Goal: Information Seeking & Learning: Find specific page/section

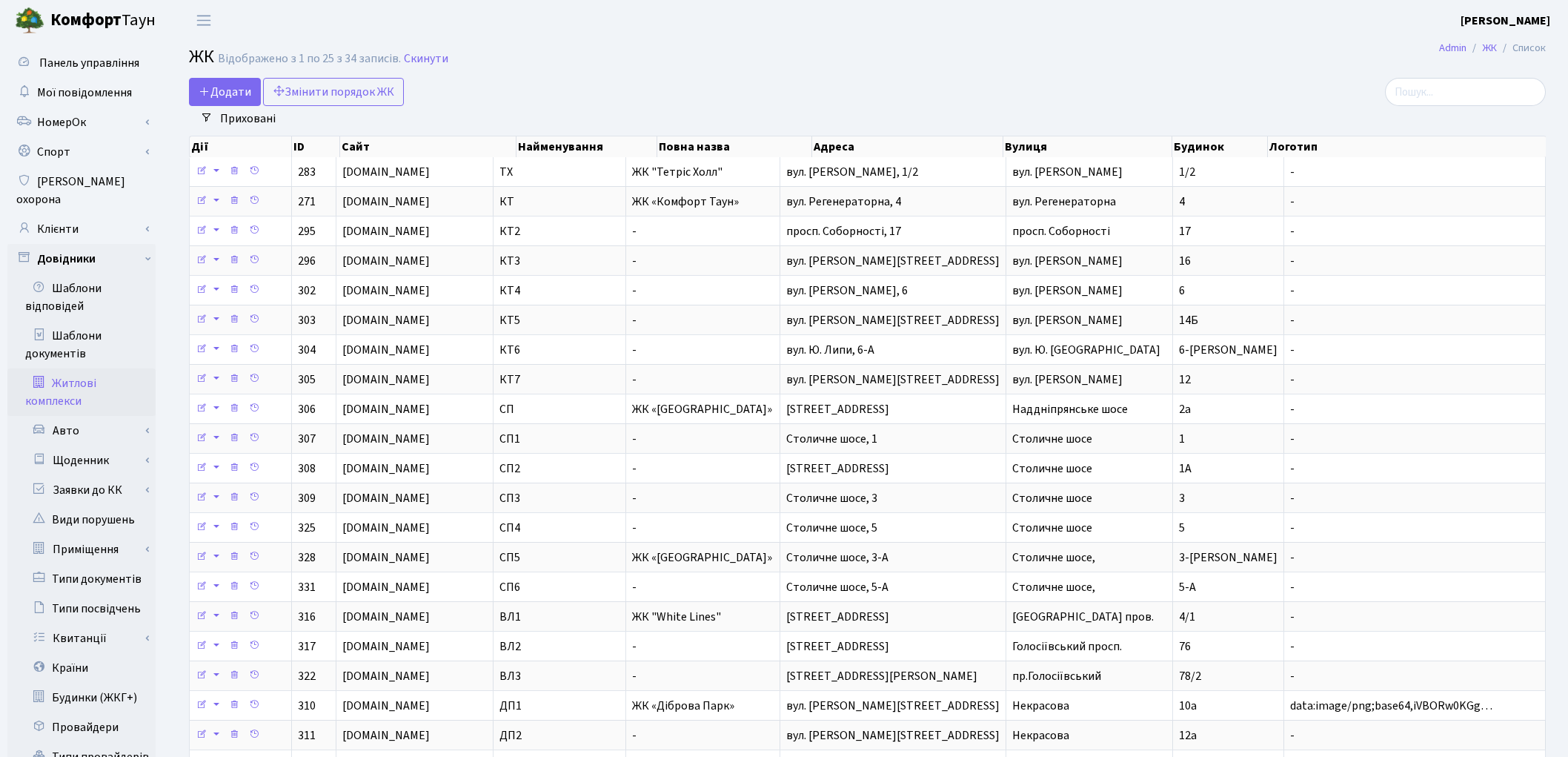
select select "25"
click at [62, 214] on link "Клієнти" at bounding box center [81, 229] width 148 height 30
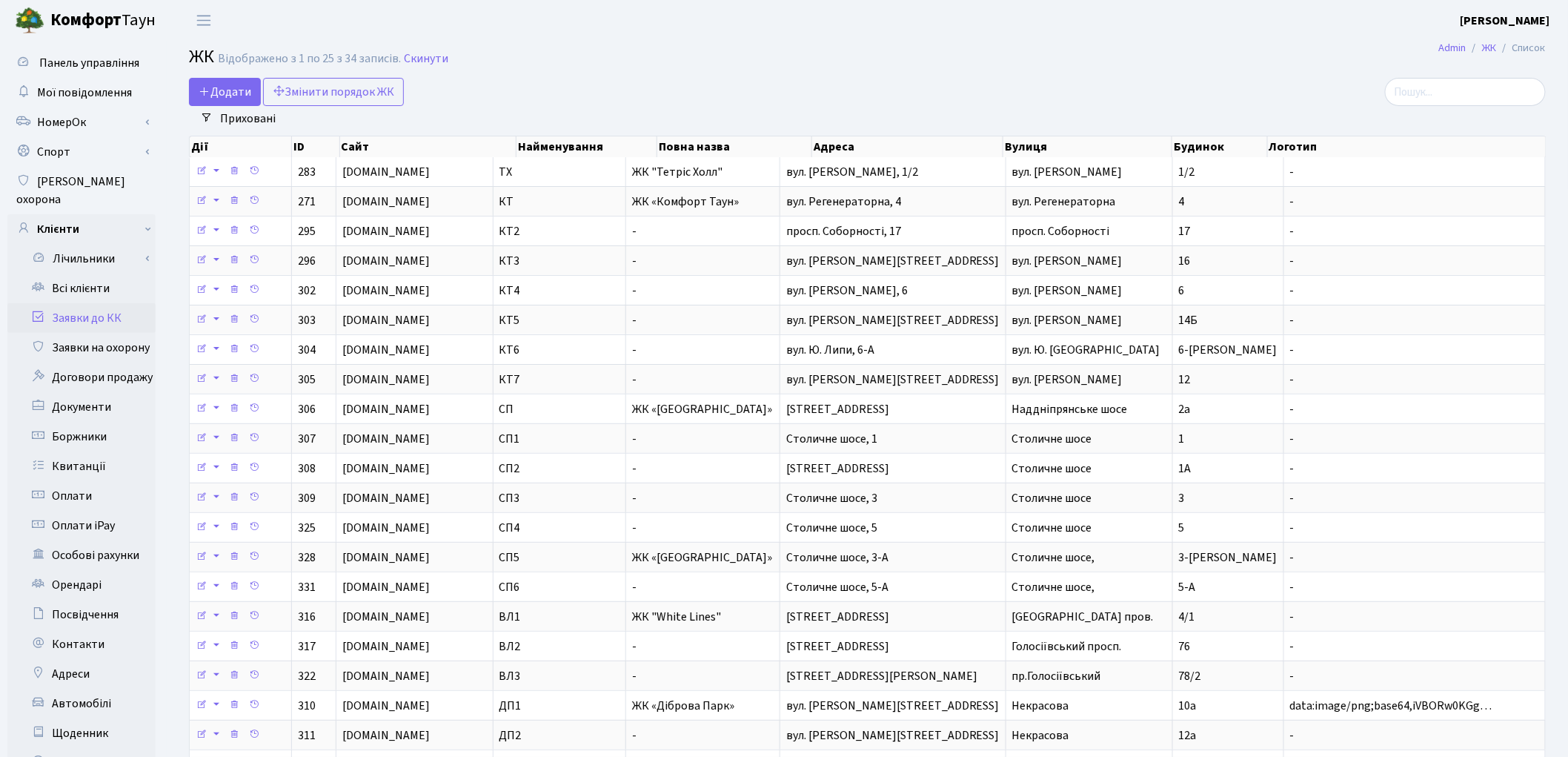
click at [94, 304] on link "Заявки до КК" at bounding box center [81, 318] width 148 height 30
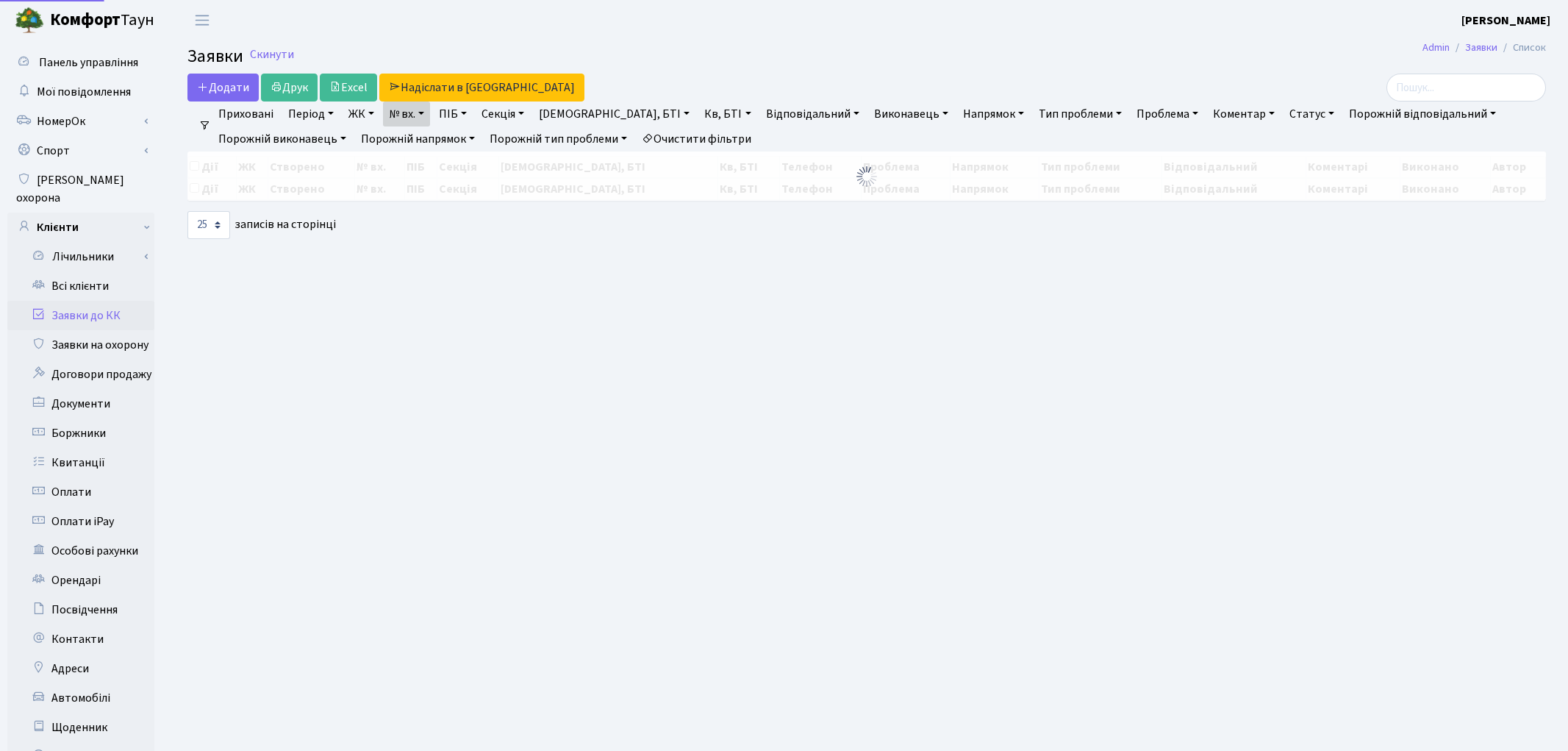
select select "25"
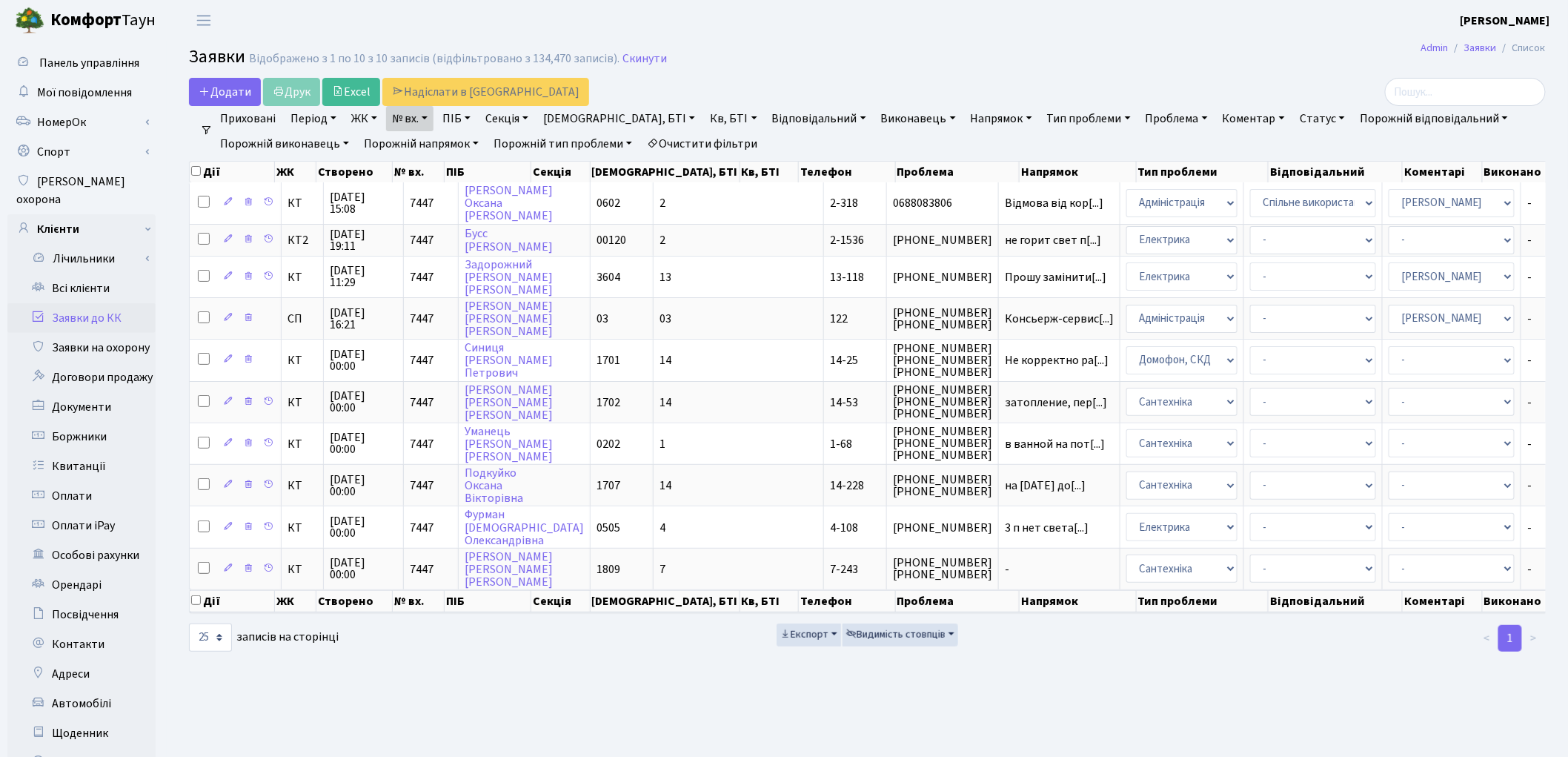
click at [713, 143] on link "Очистити фільтри" at bounding box center [702, 143] width 122 height 25
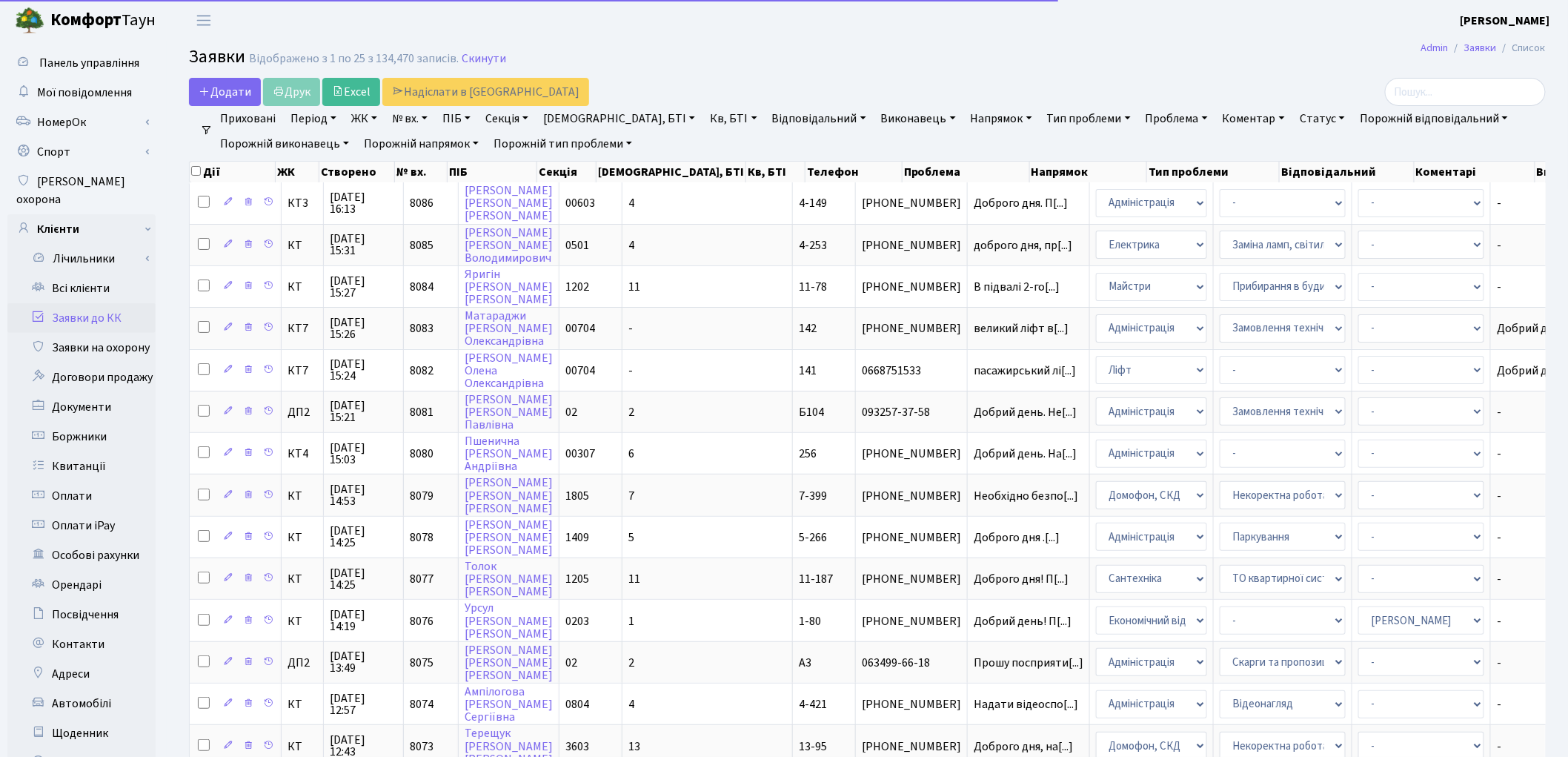
click at [406, 120] on link "№ вх." at bounding box center [409, 118] width 47 height 25
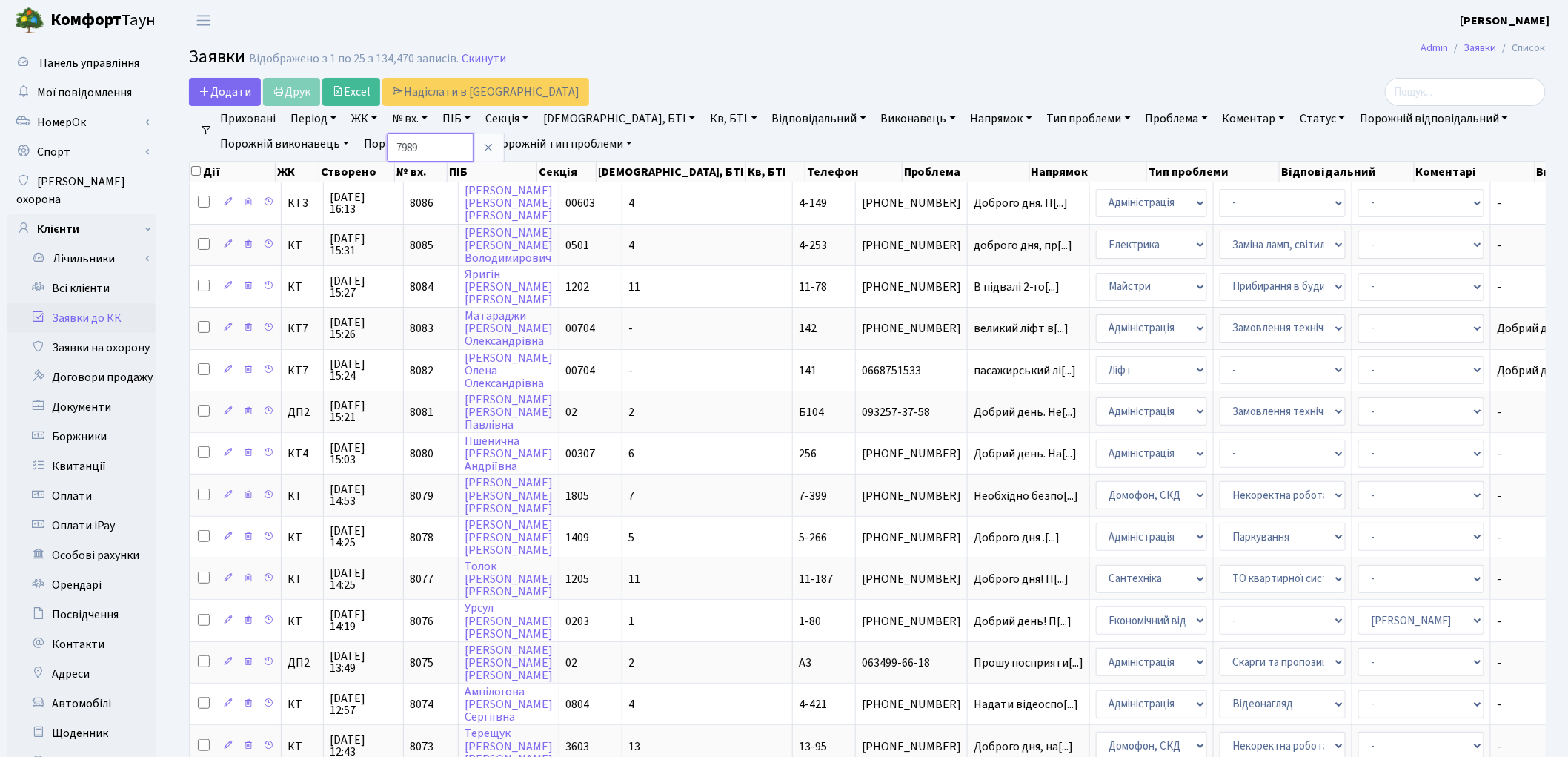
type input "7989"
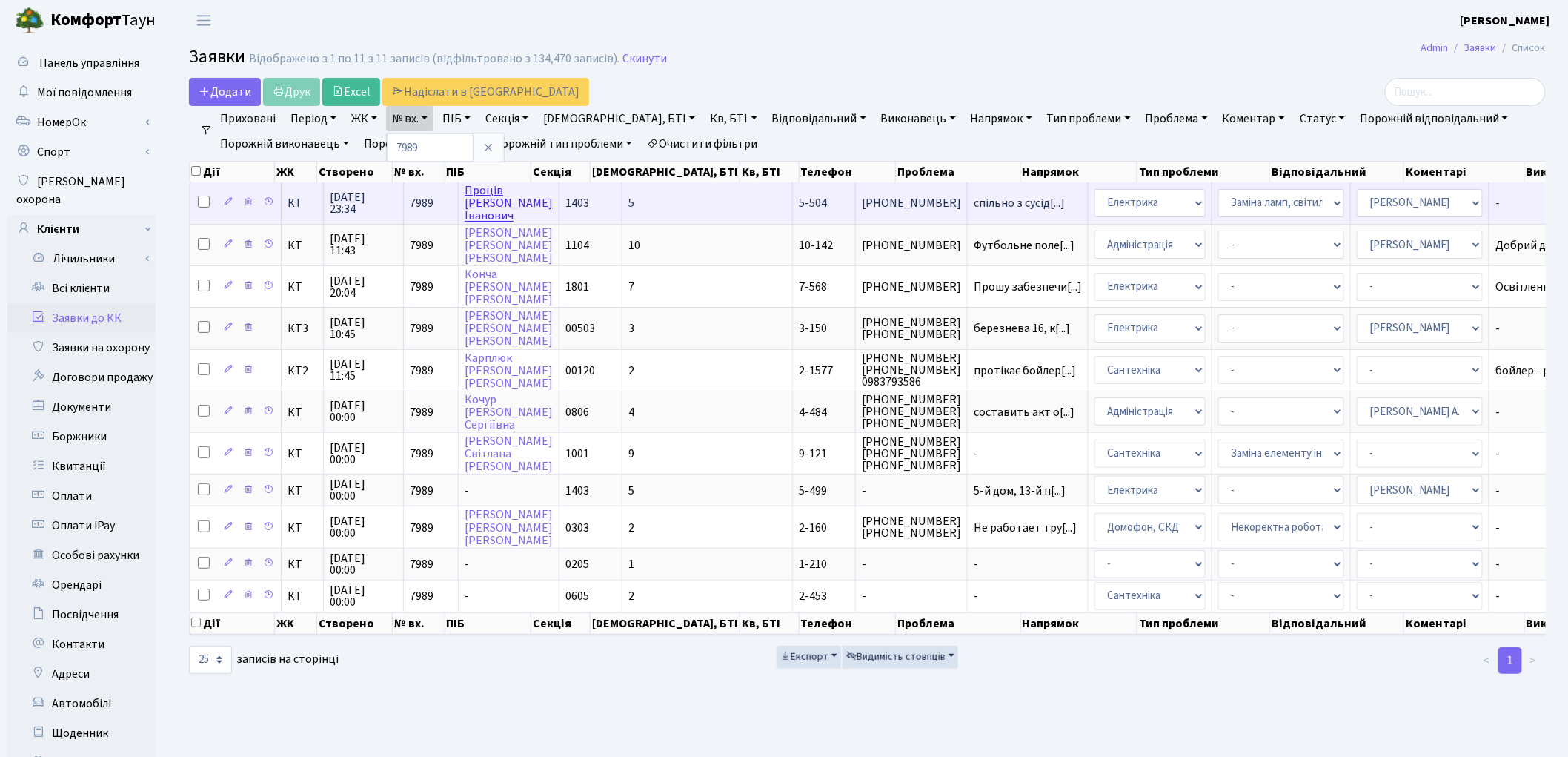
click at [507, 215] on link "[PERSON_NAME]" at bounding box center [508, 203] width 88 height 42
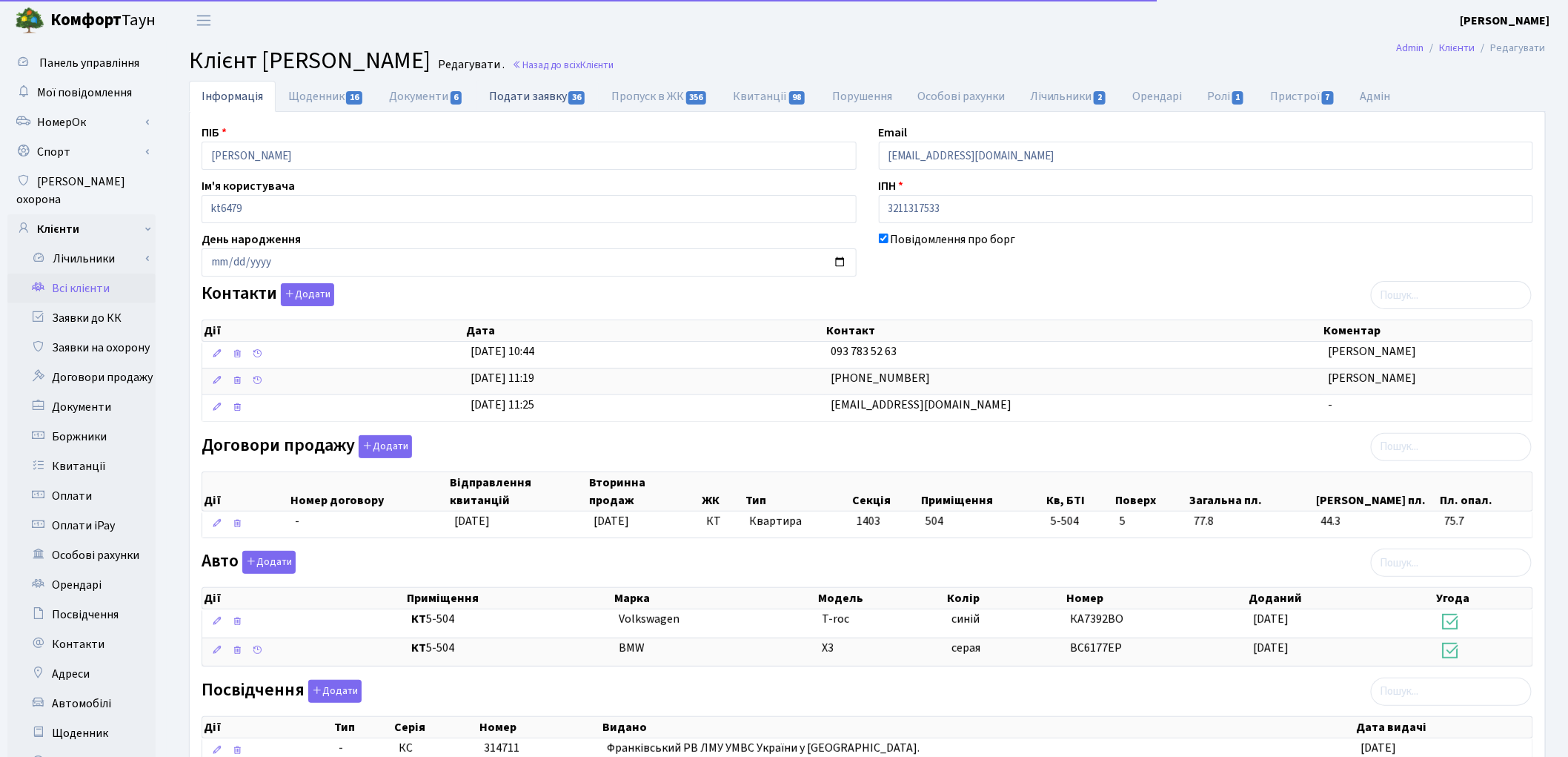
click at [519, 103] on link "Подати заявку 36" at bounding box center [537, 95] width 122 height 31
select select "25"
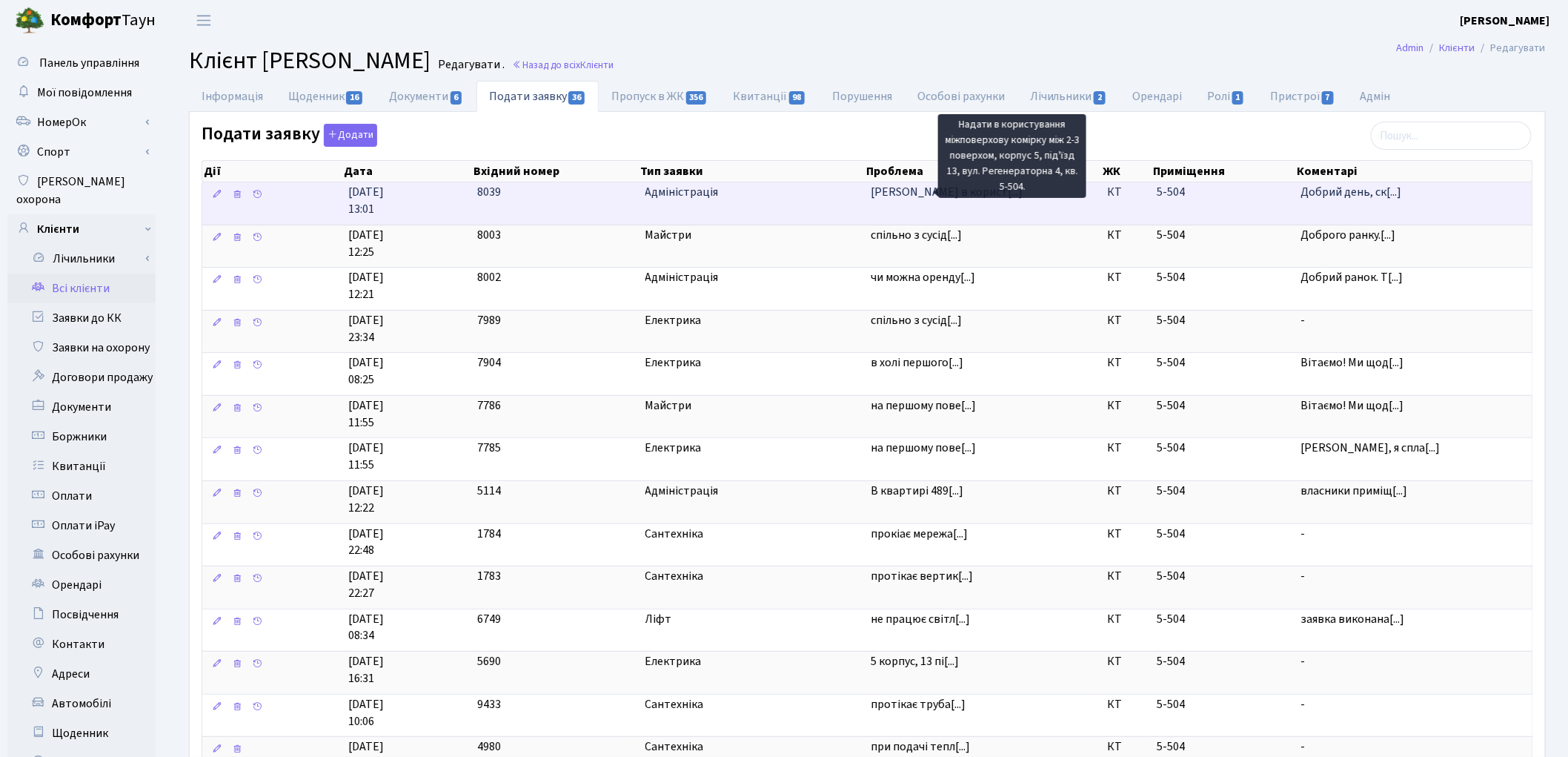
click at [922, 197] on span "Надати в корист[...]" at bounding box center [946, 192] width 152 height 17
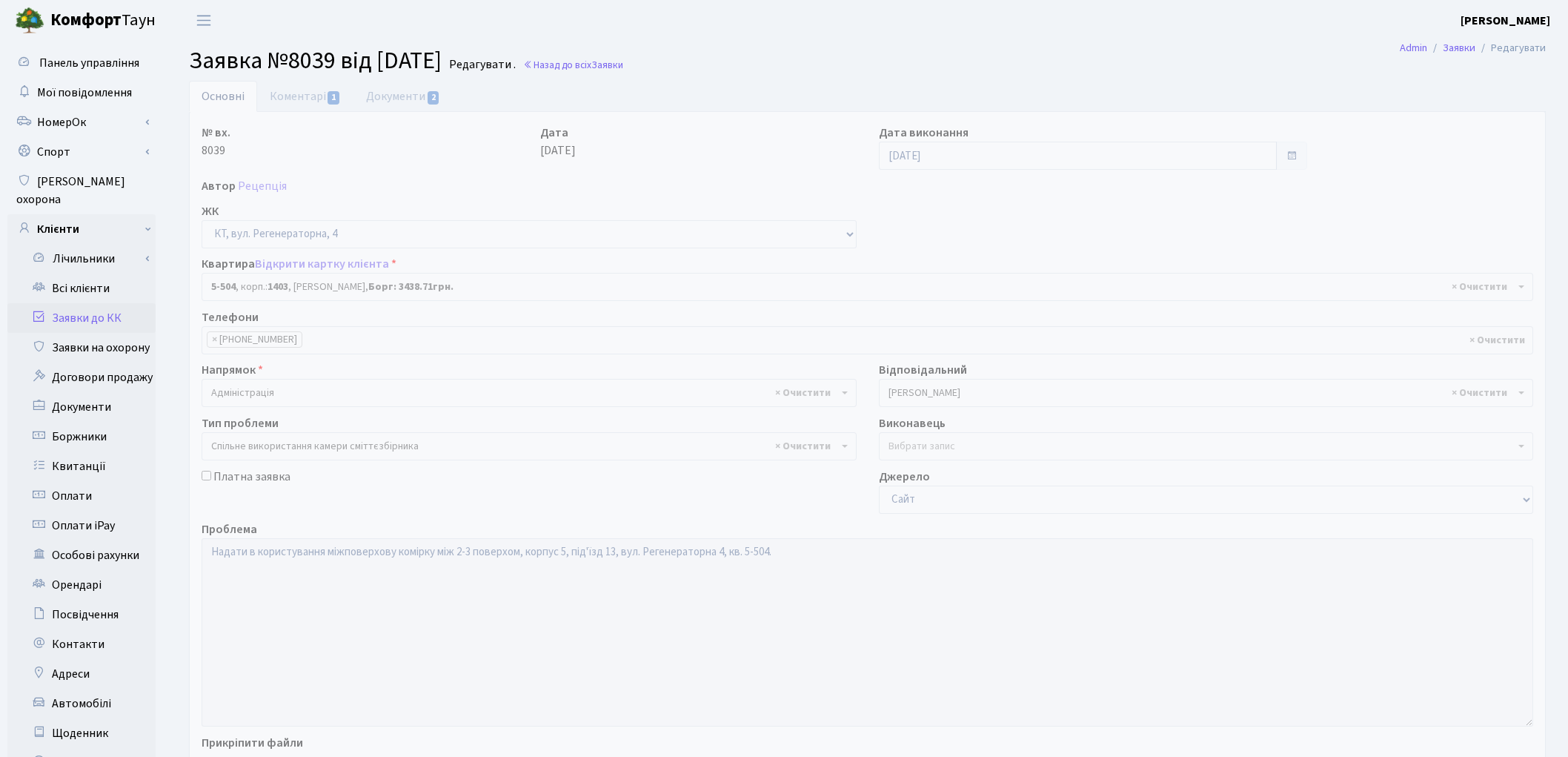
select select "2032"
select select "34"
click at [81, 304] on link "Заявки до КК" at bounding box center [81, 318] width 148 height 30
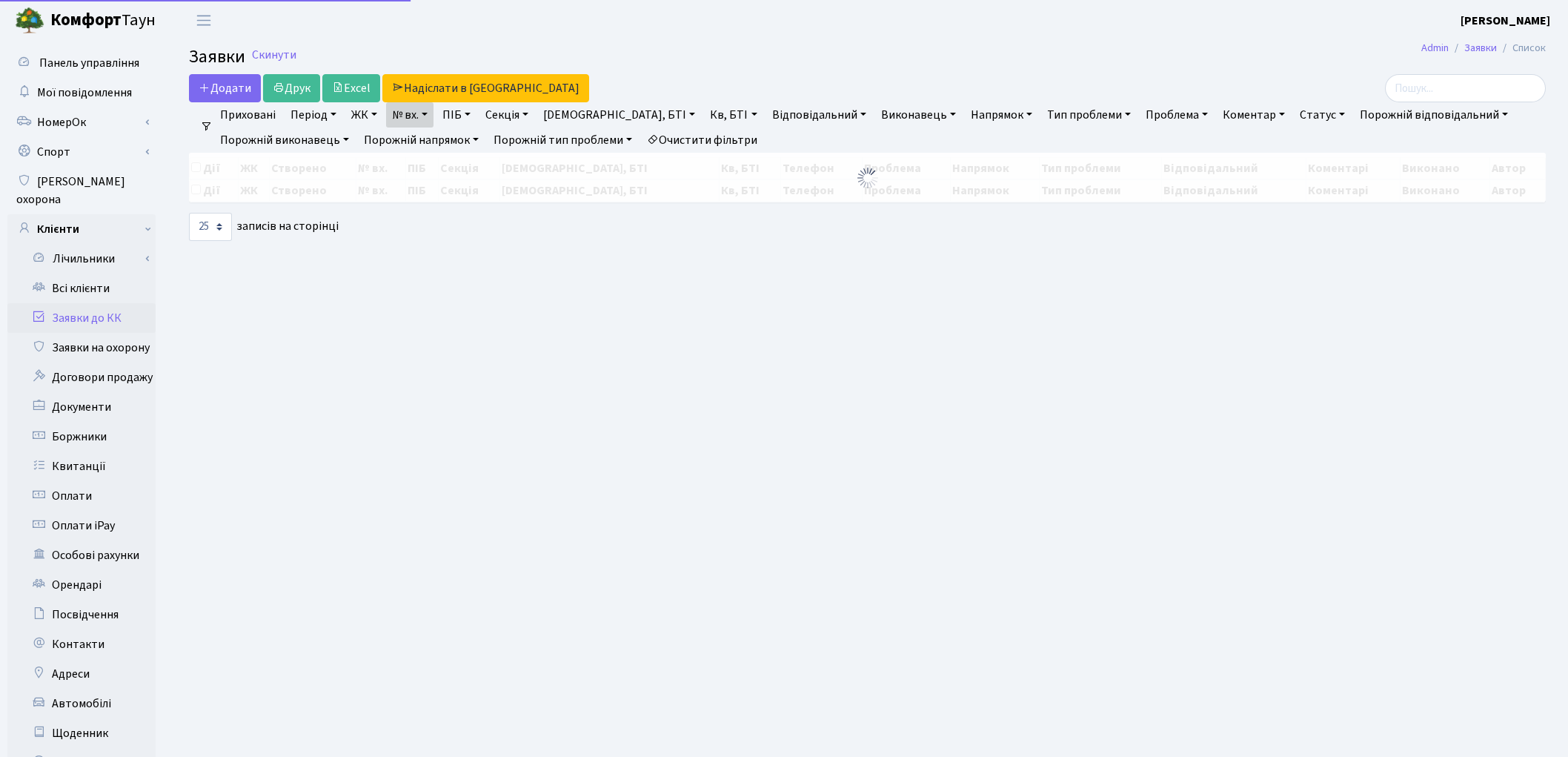
select select "25"
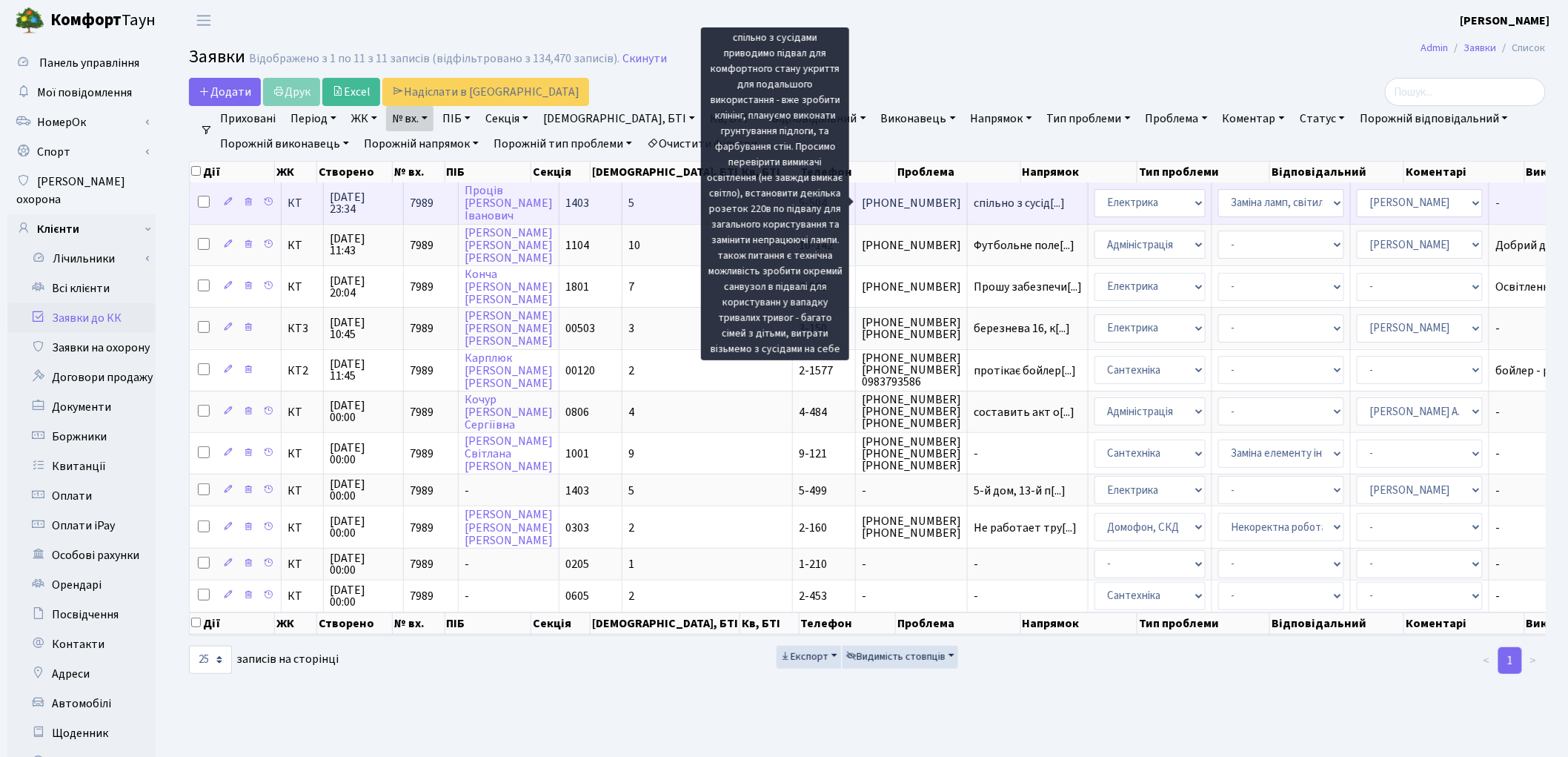
click at [974, 203] on span "спільно з сусід[...]" at bounding box center [1019, 204] width 92 height 17
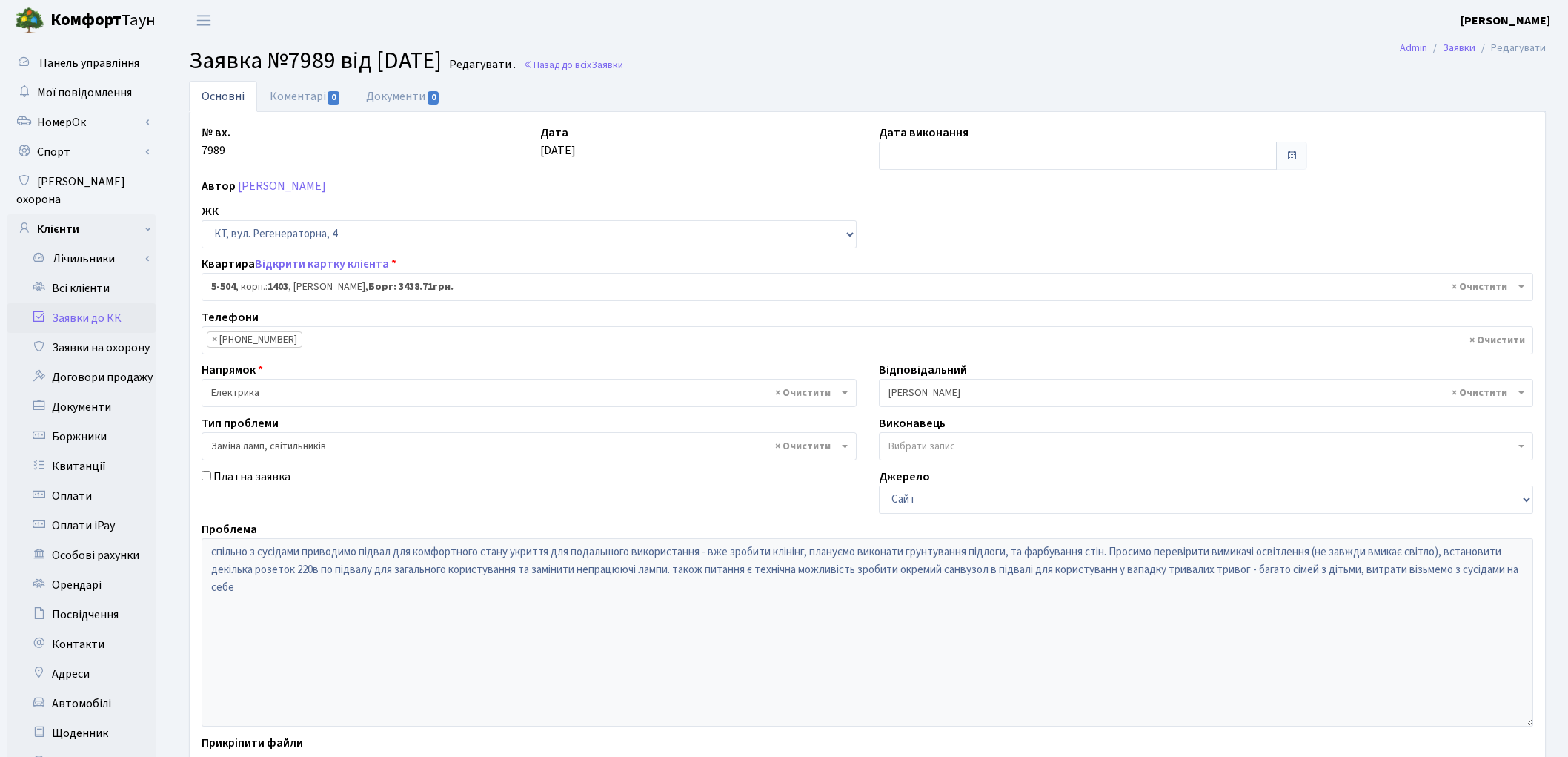
select select "2032"
select select "40"
click at [393, 97] on link "Документи 0" at bounding box center [402, 95] width 99 height 31
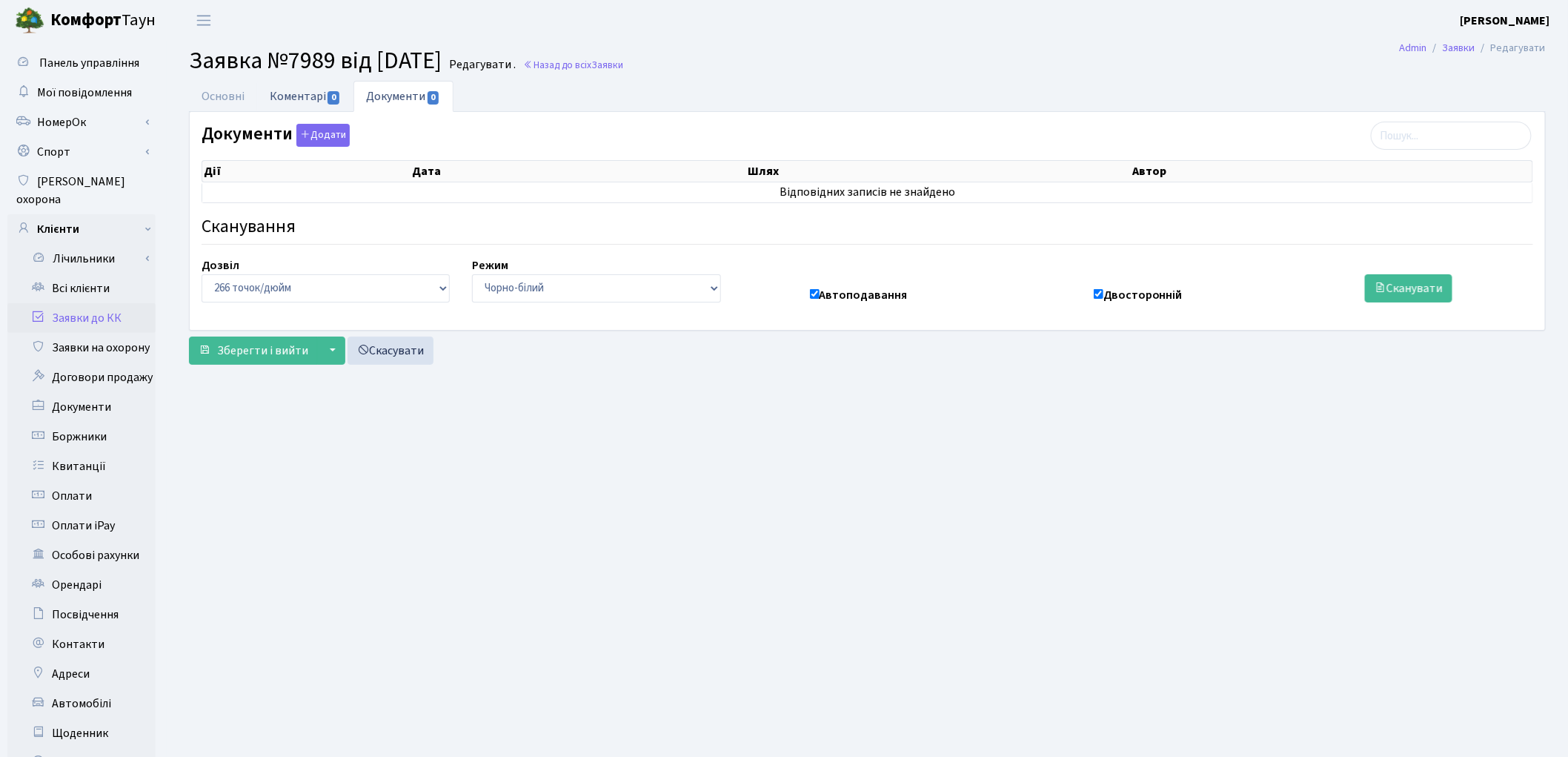
click at [301, 97] on link "Коментарі 0" at bounding box center [305, 95] width 96 height 31
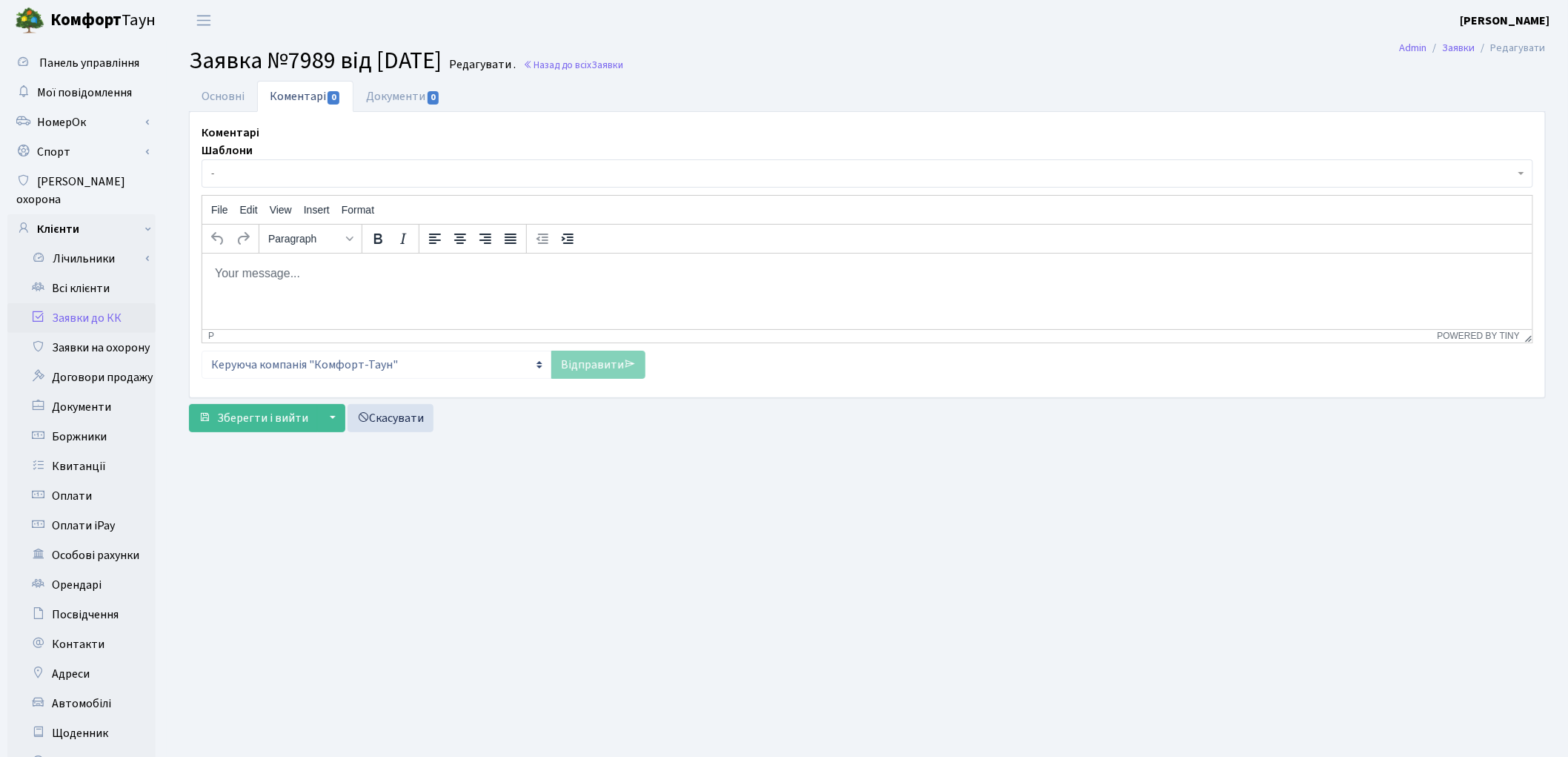
click at [292, 289] on html at bounding box center [867, 272] width 1330 height 40
click at [401, 100] on link "Документи 0" at bounding box center [402, 95] width 99 height 31
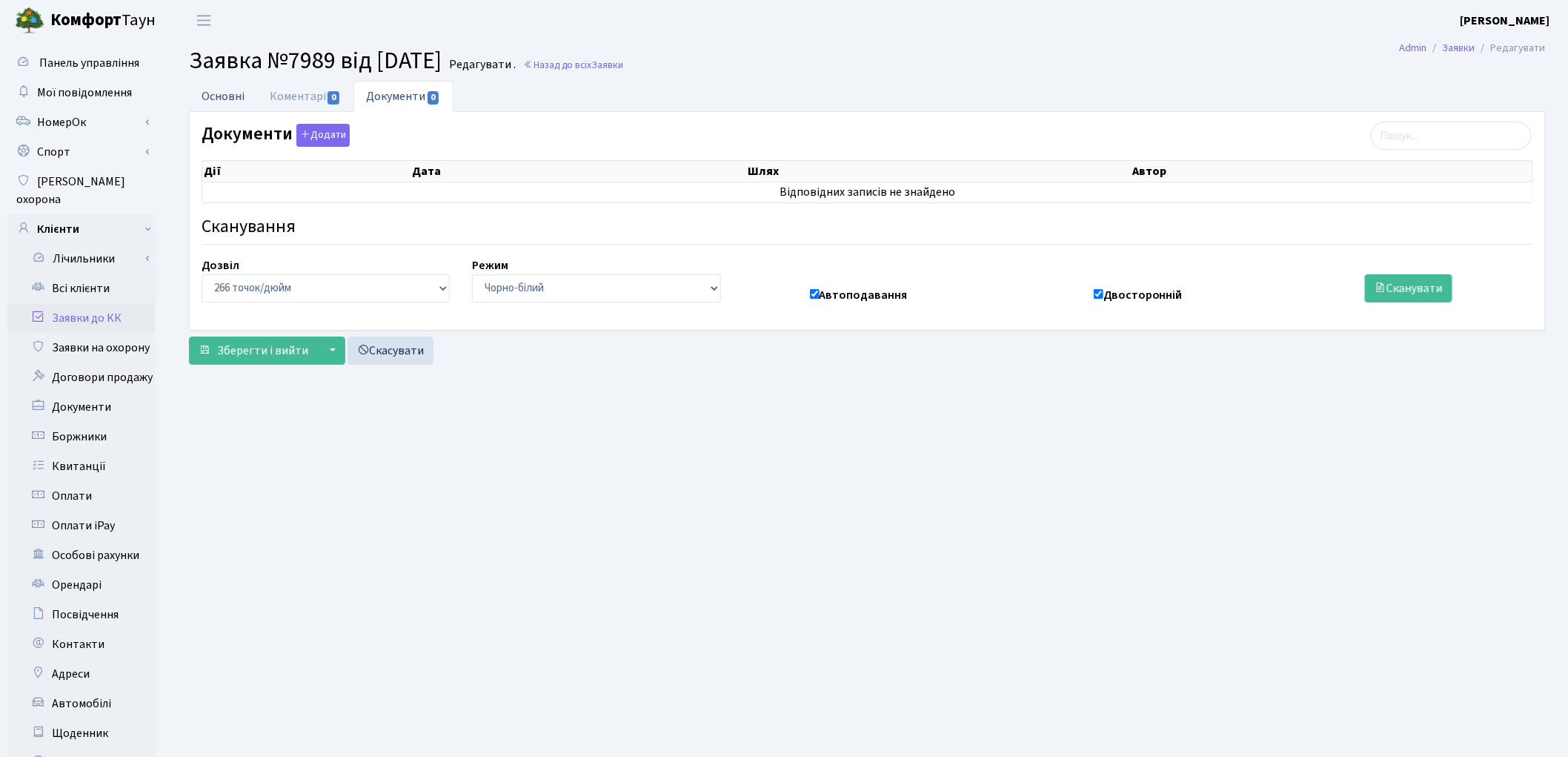
click at [232, 92] on link "Основні" at bounding box center [223, 95] width 68 height 31
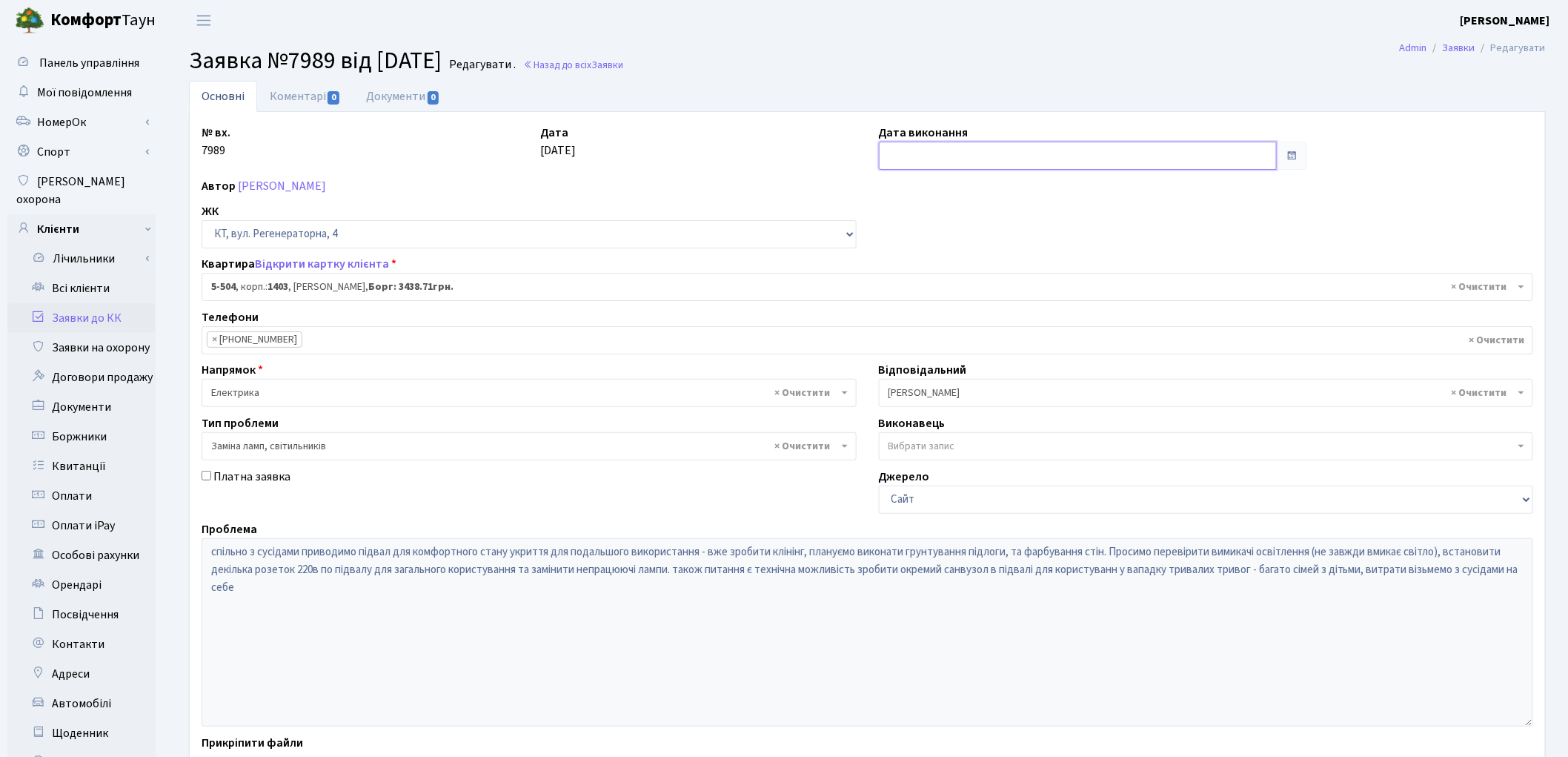
click at [912, 158] on input "text" at bounding box center [1078, 155] width 399 height 28
click at [922, 297] on td "16" at bounding box center [916, 298] width 22 height 22
type input "16.09.2025"
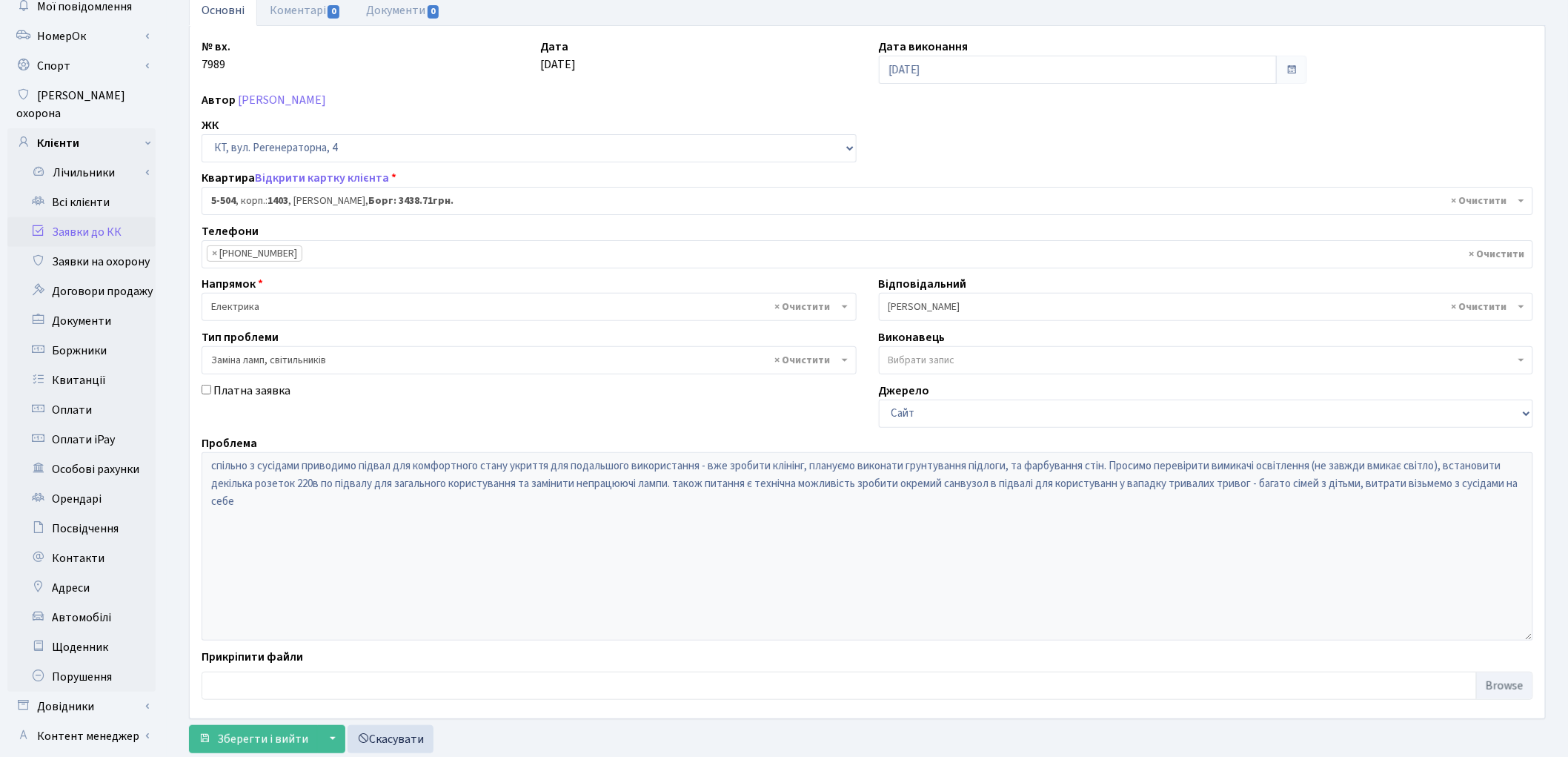
scroll to position [166, 0]
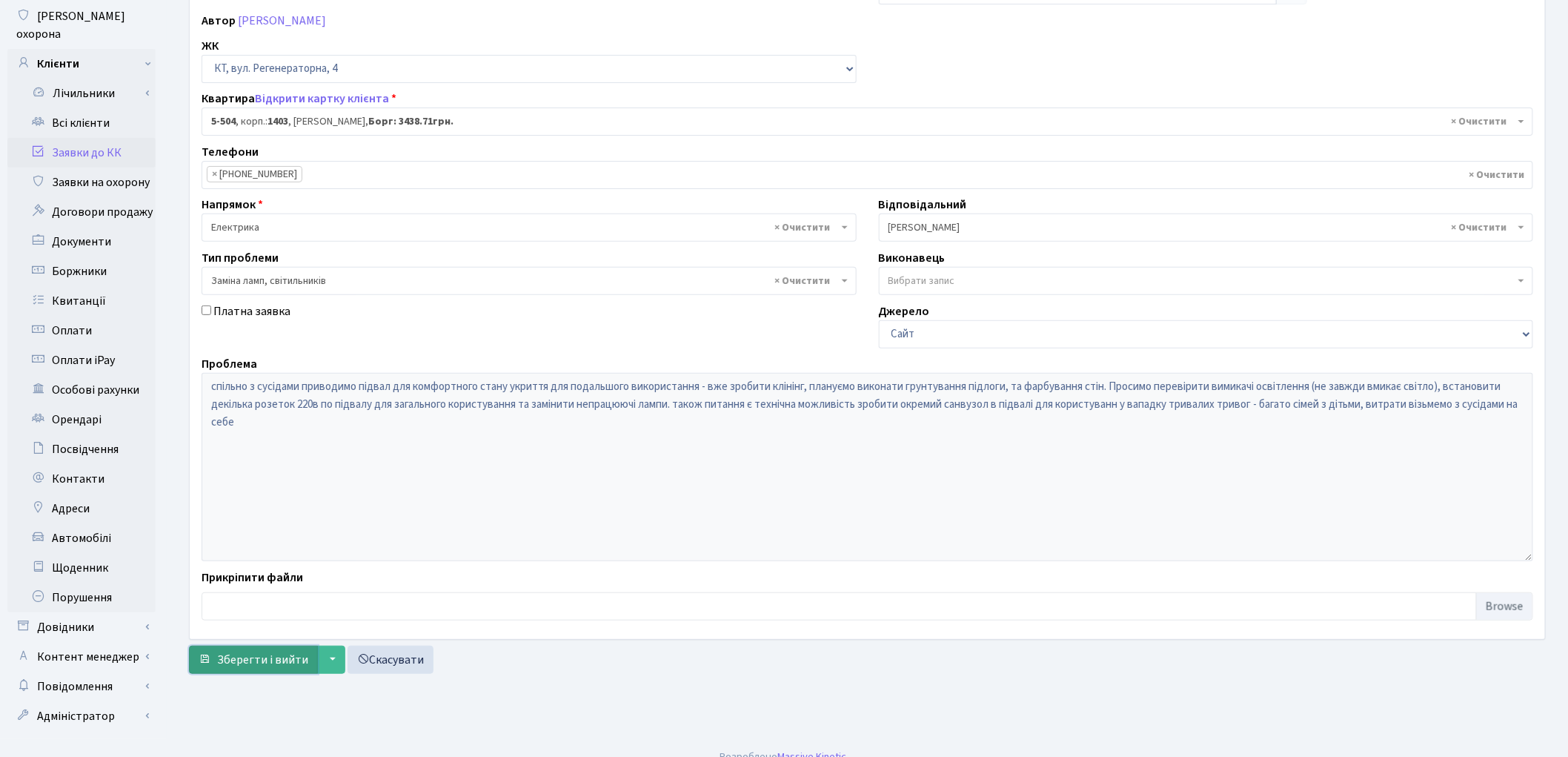
click at [227, 664] on span "Зберегти і вийти" at bounding box center [263, 660] width 92 height 17
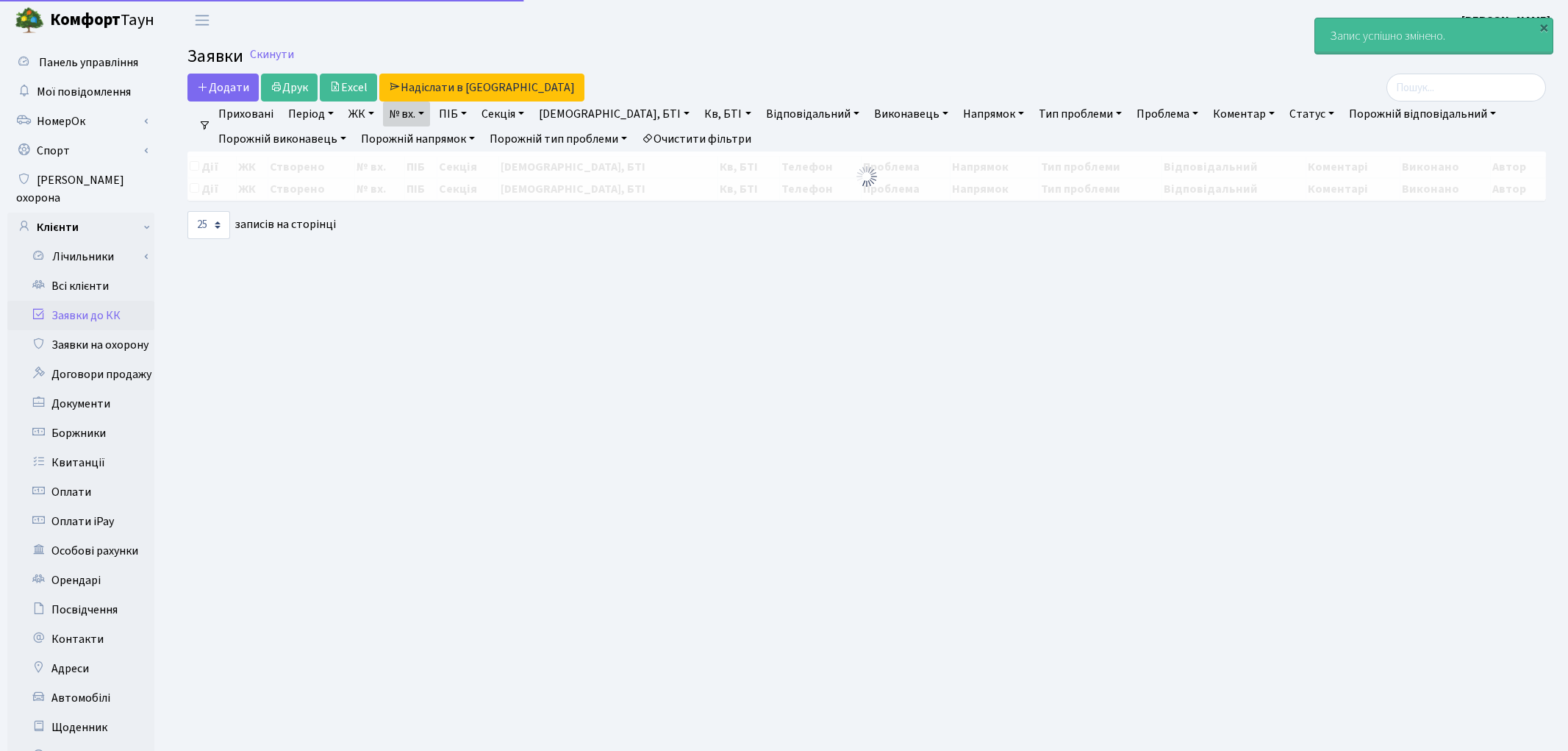
select select "25"
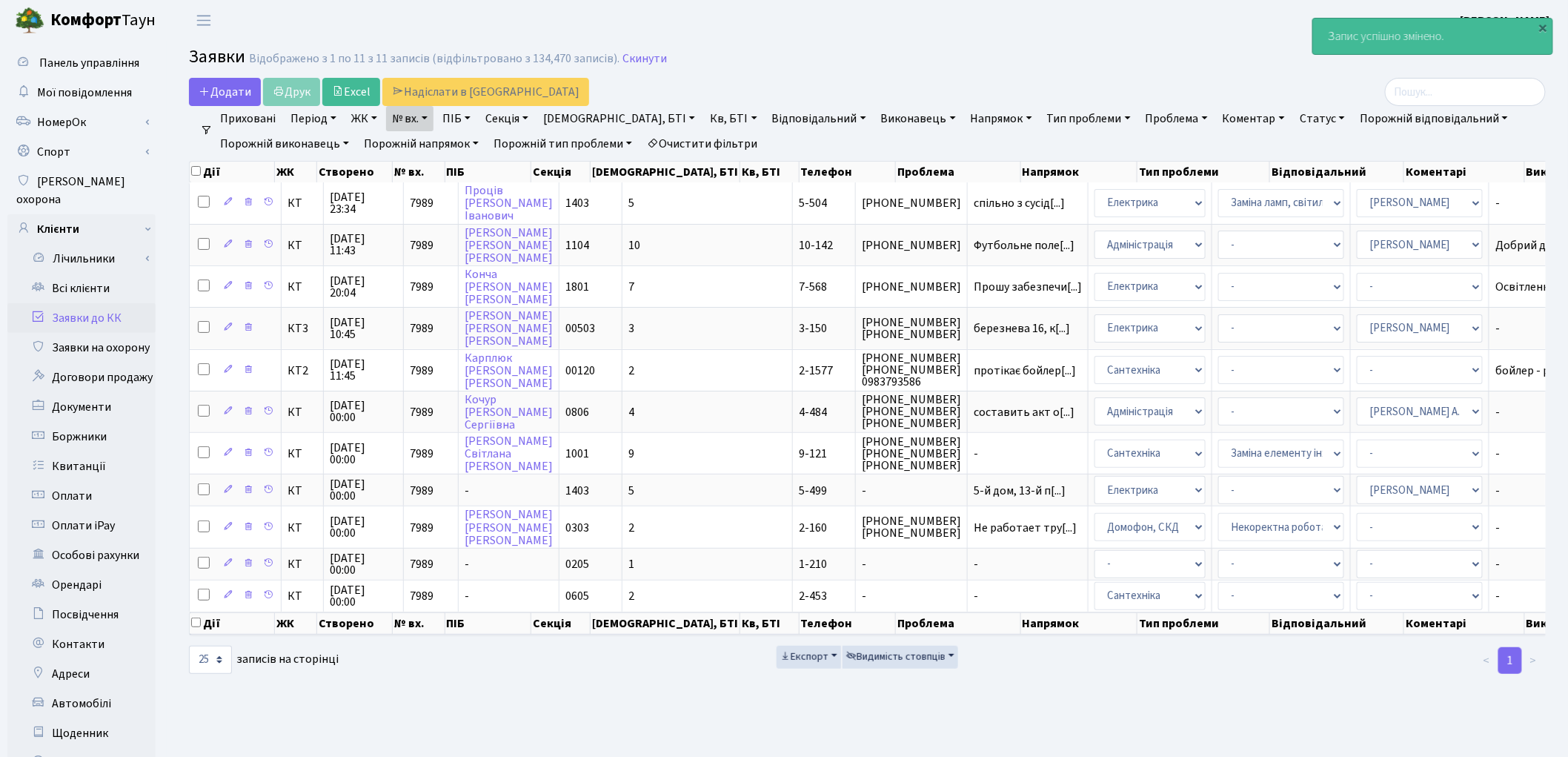
click at [87, 304] on link "Заявки до КК" at bounding box center [81, 318] width 148 height 30
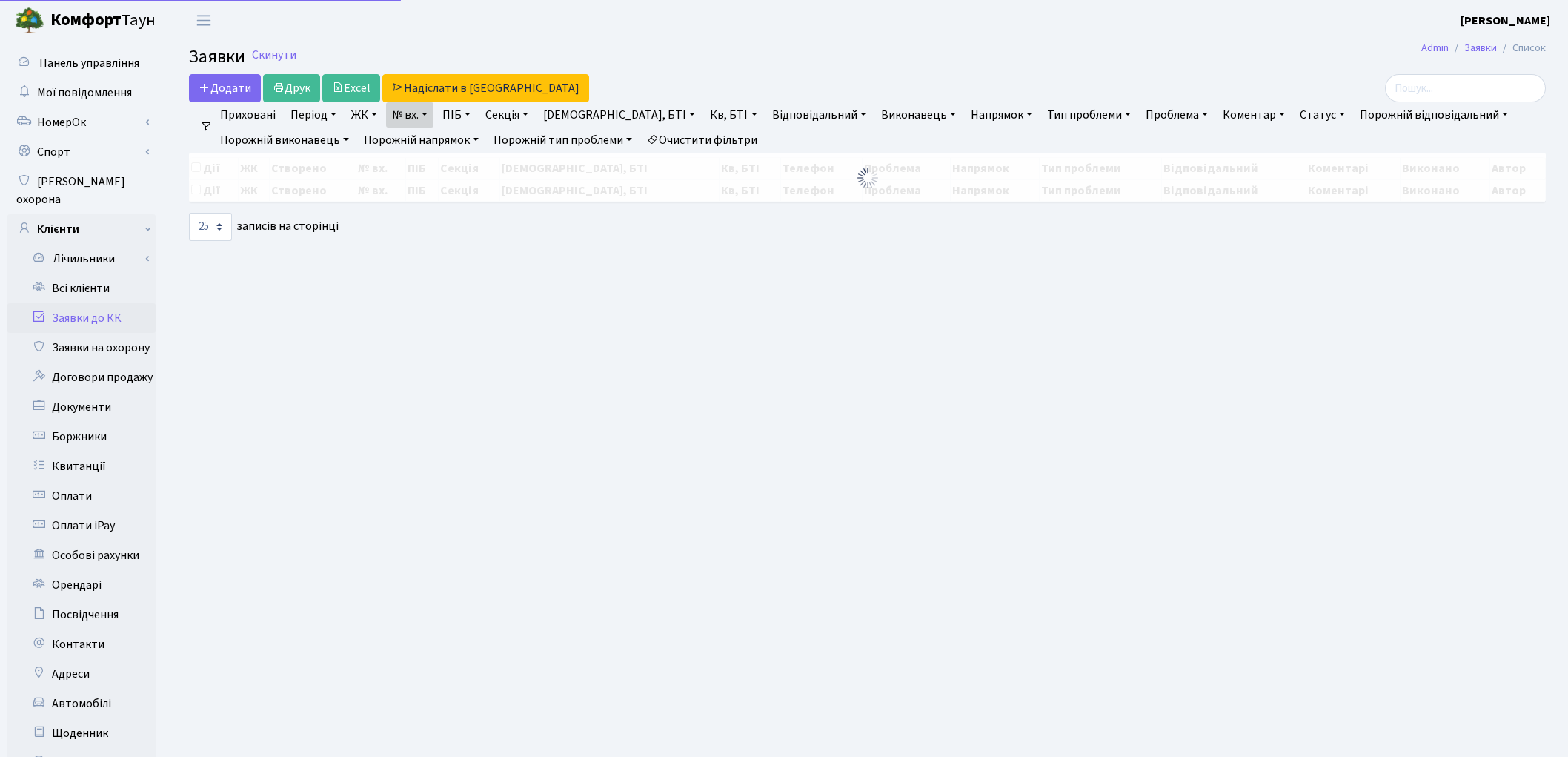
select select "25"
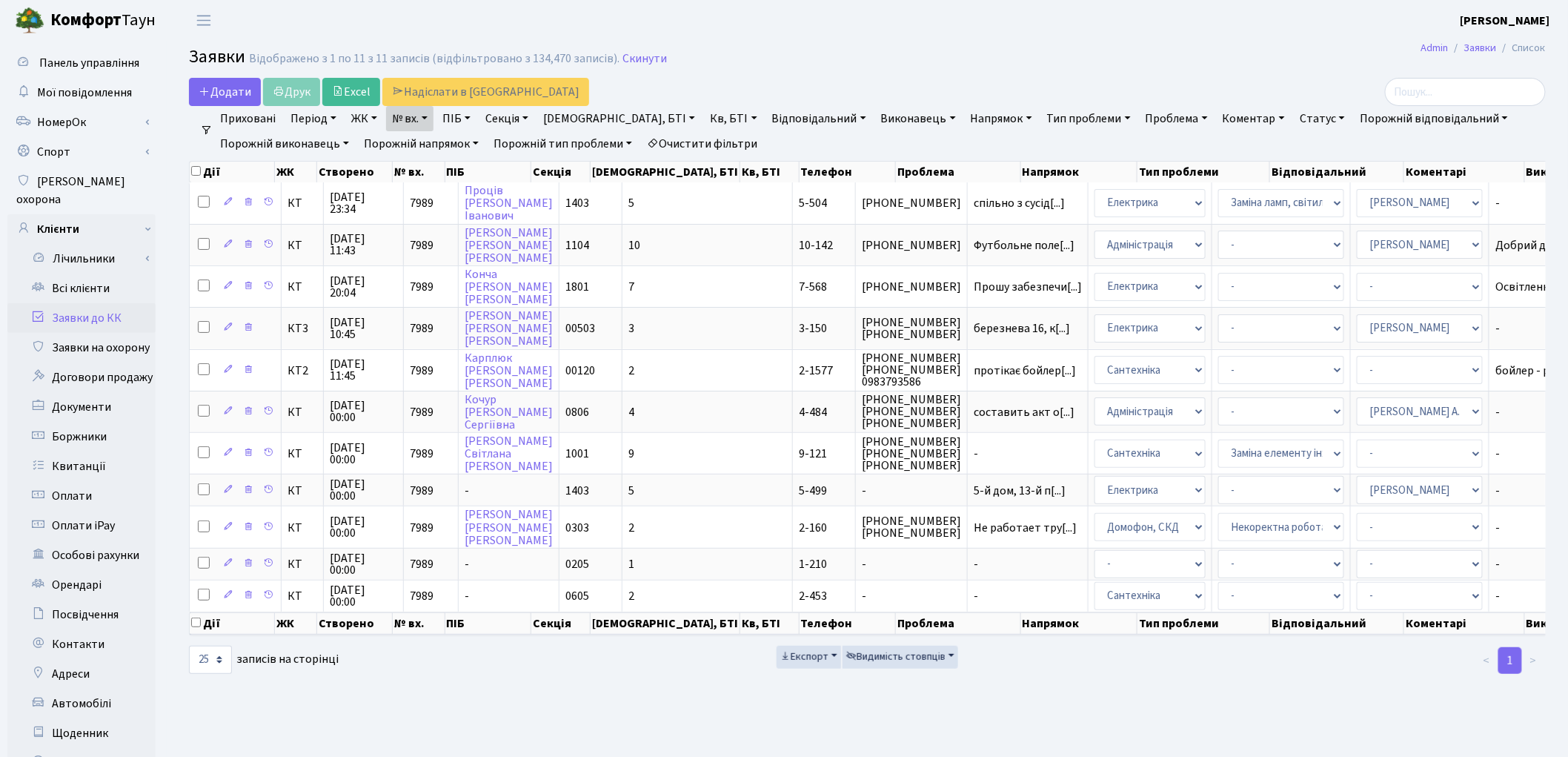
click at [728, 143] on link "Очистити фільтри" at bounding box center [702, 143] width 122 height 25
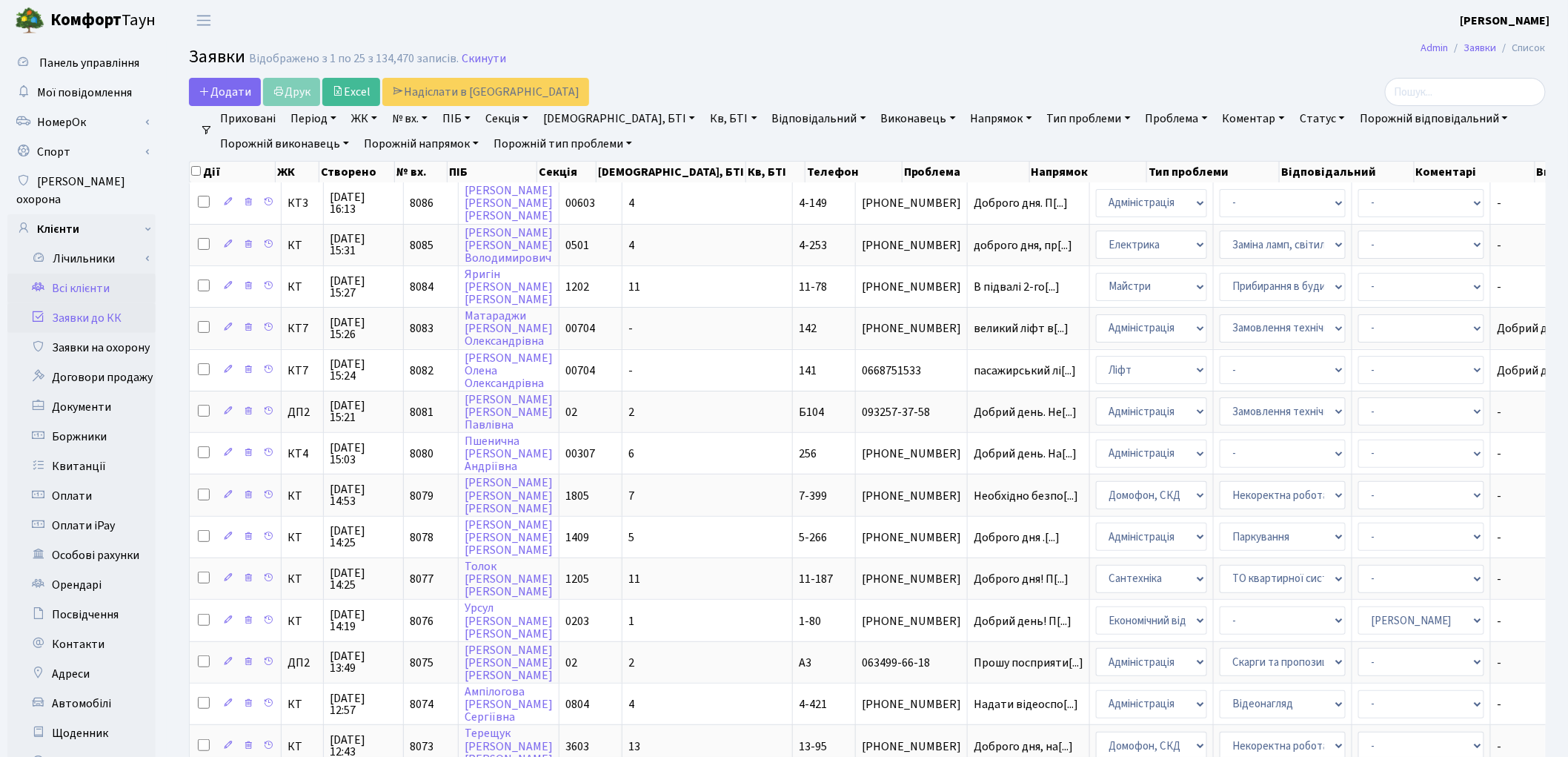
click at [112, 274] on link "Всі клієнти" at bounding box center [81, 289] width 148 height 30
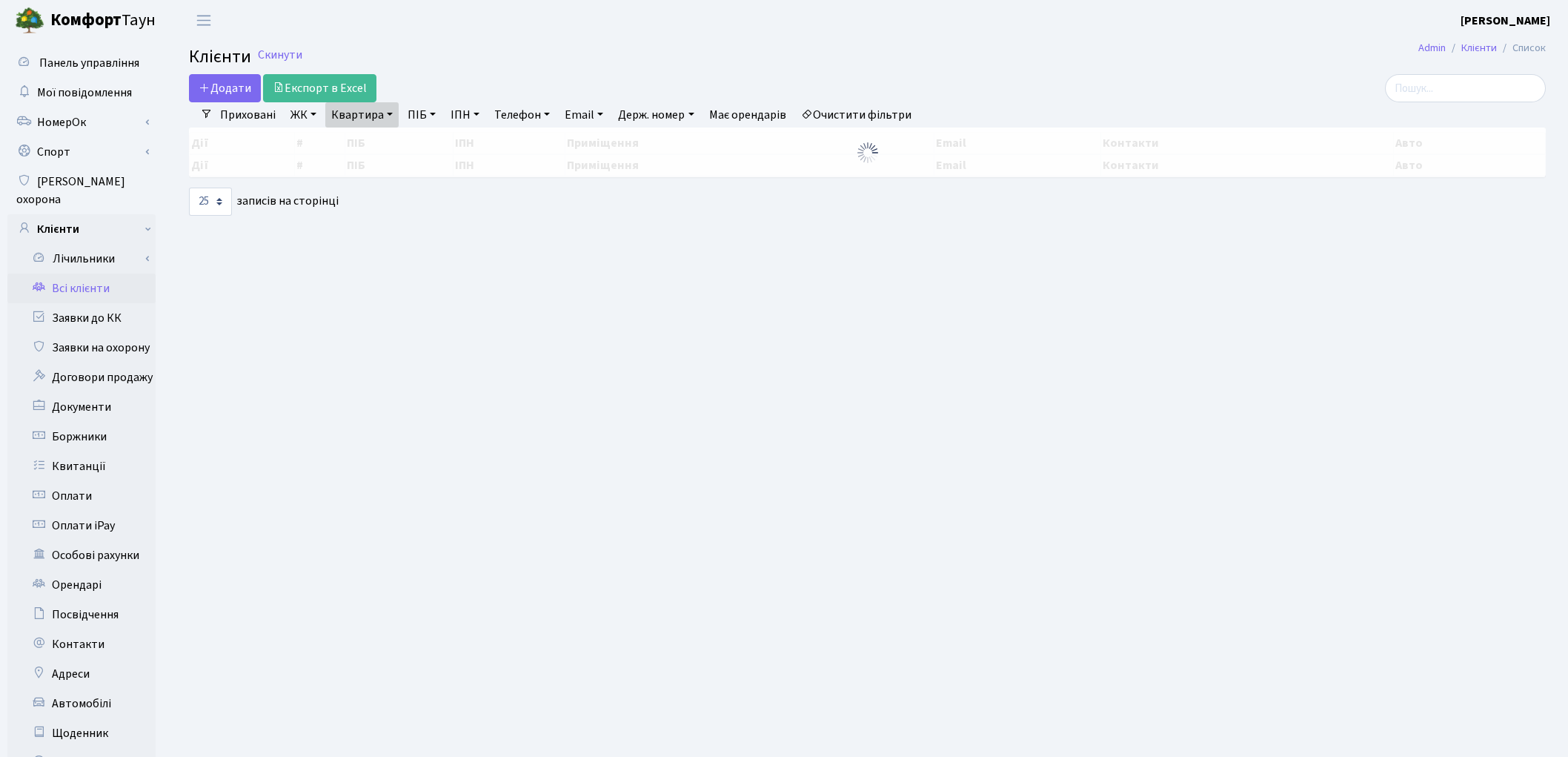
select select "25"
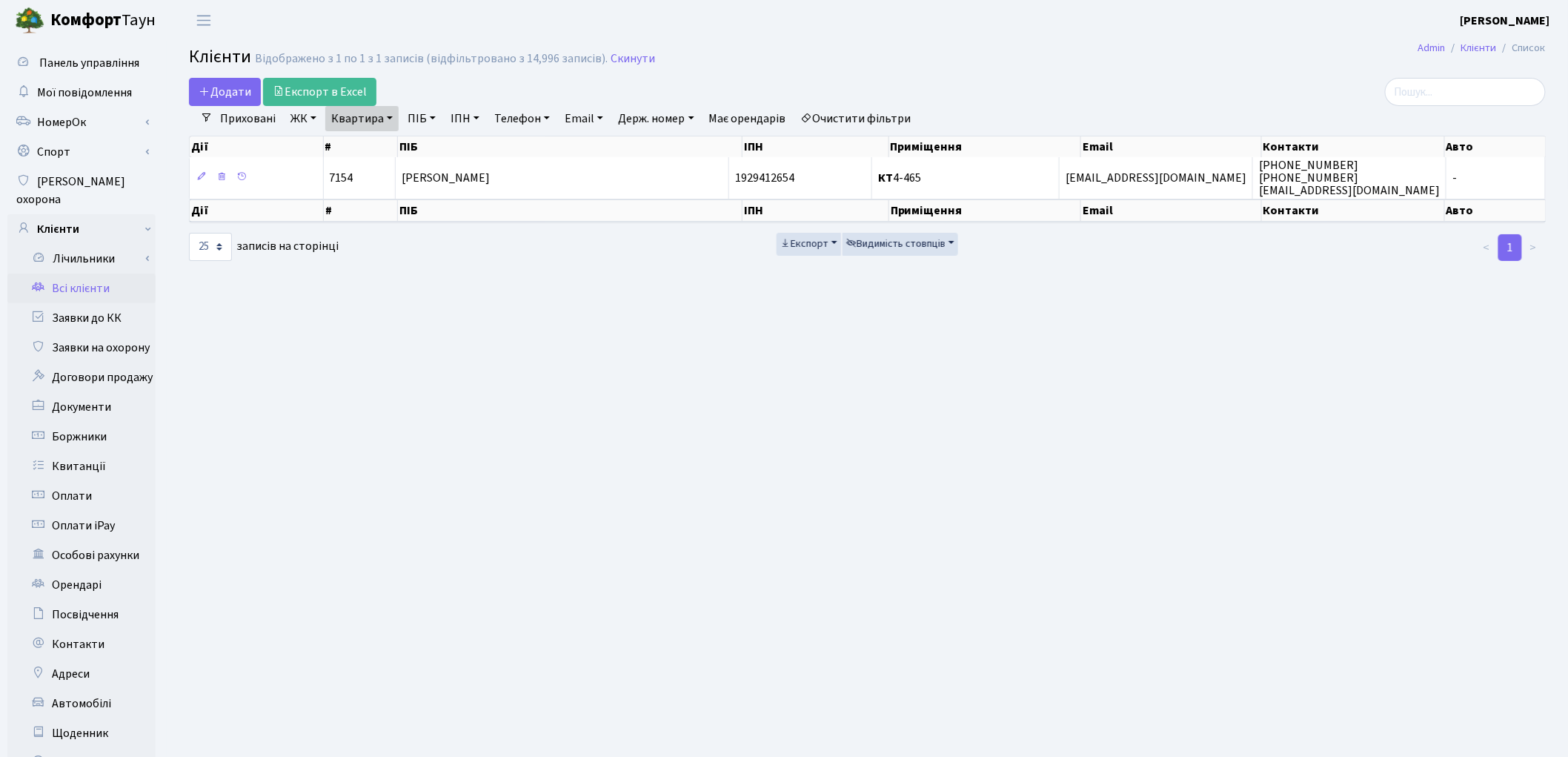
click at [873, 118] on link "Очистити фільтри" at bounding box center [857, 118] width 122 height 25
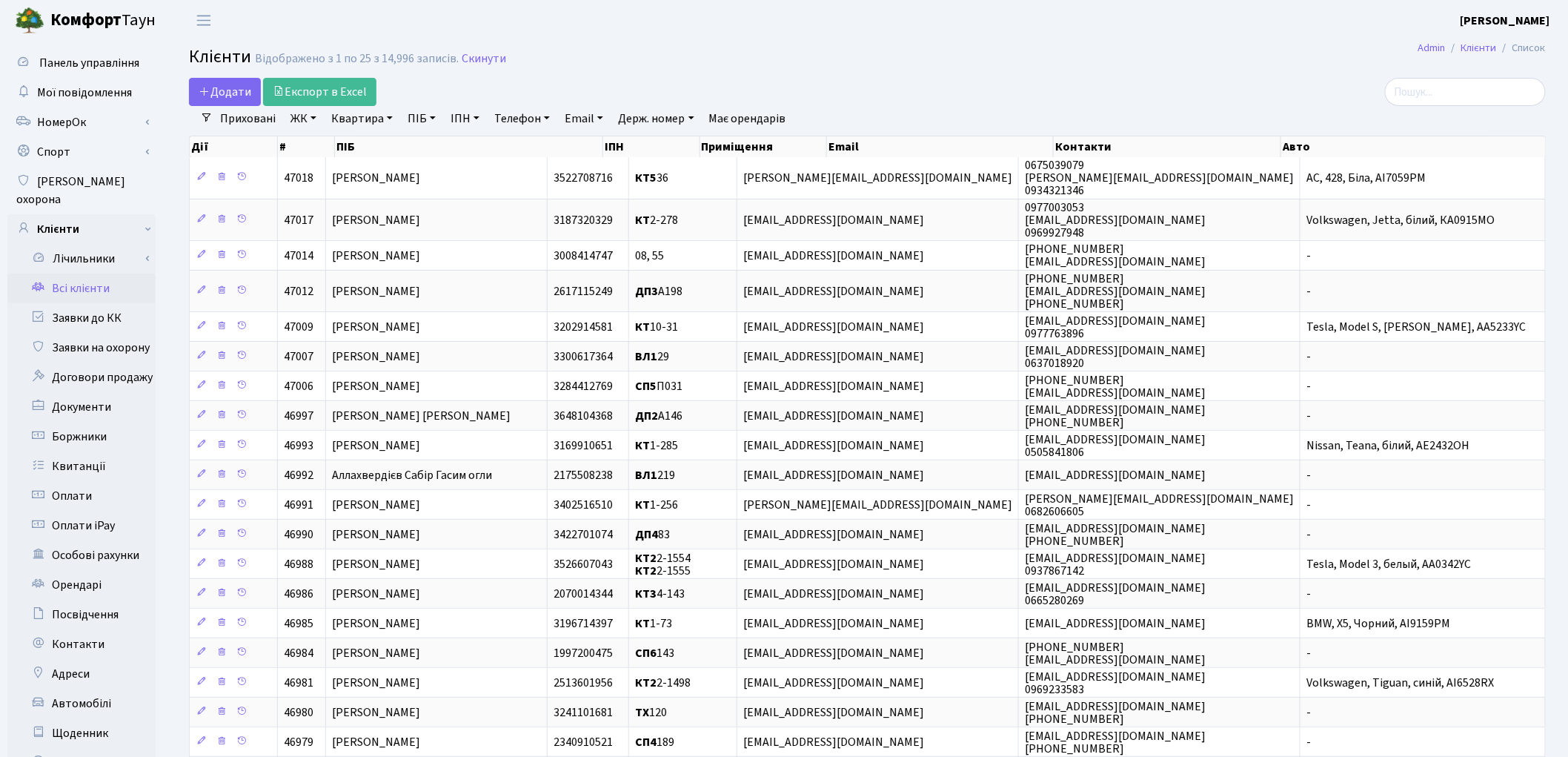
click at [362, 114] on link "Квартира" at bounding box center [362, 118] width 73 height 25
type input "102"
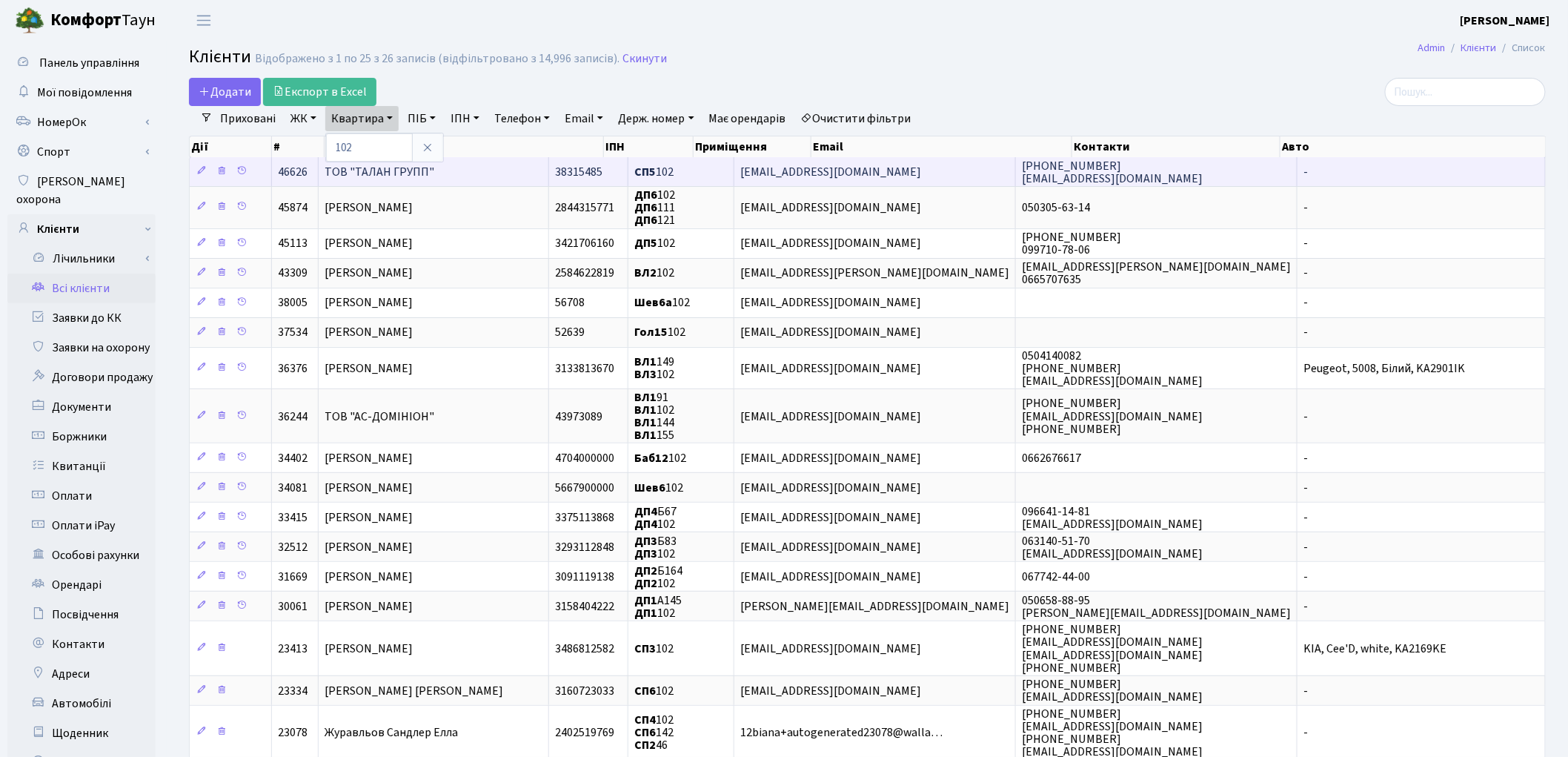
click at [452, 181] on td "ТОВ "ТАЛАН ГРУПП"" at bounding box center [433, 171] width 230 height 29
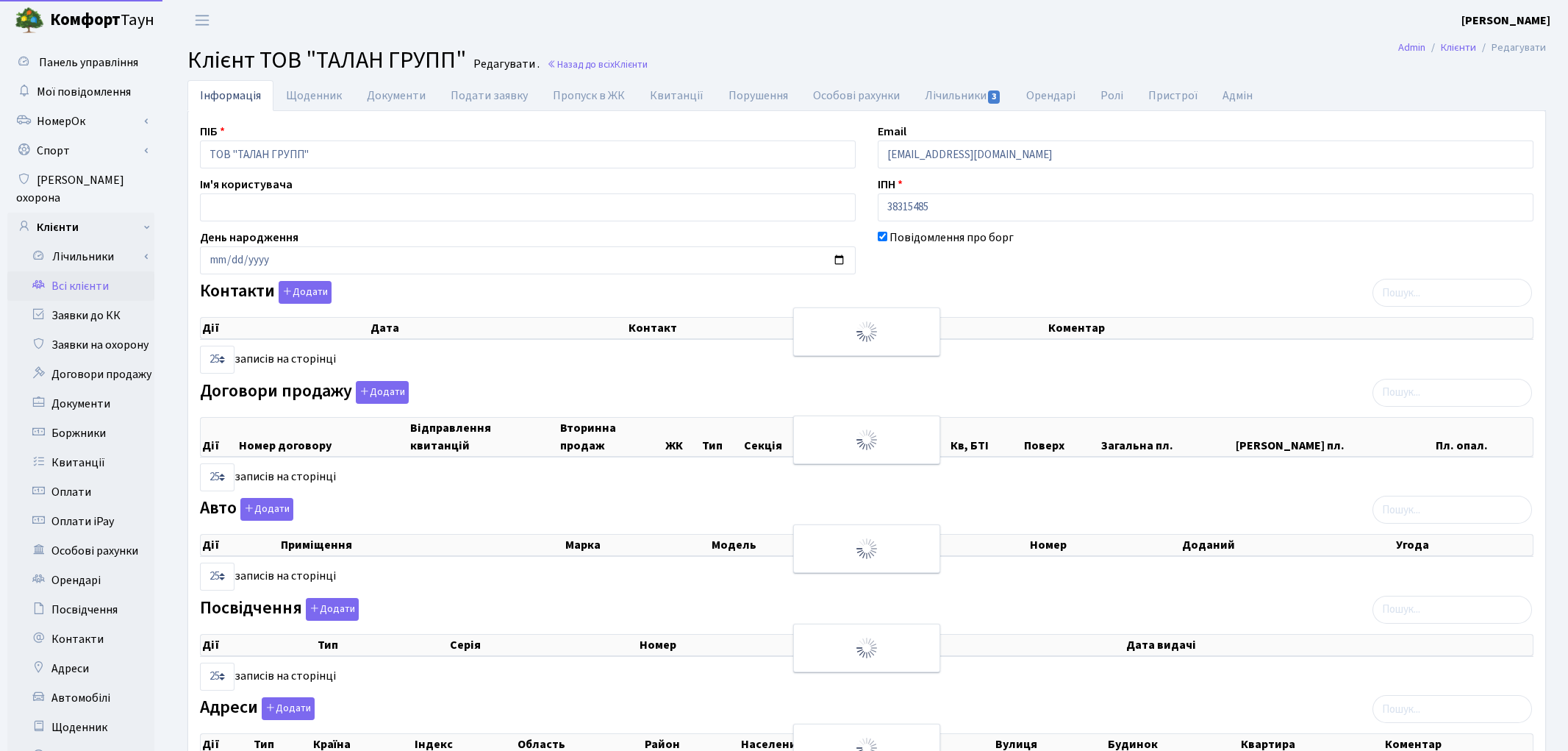
select select "25"
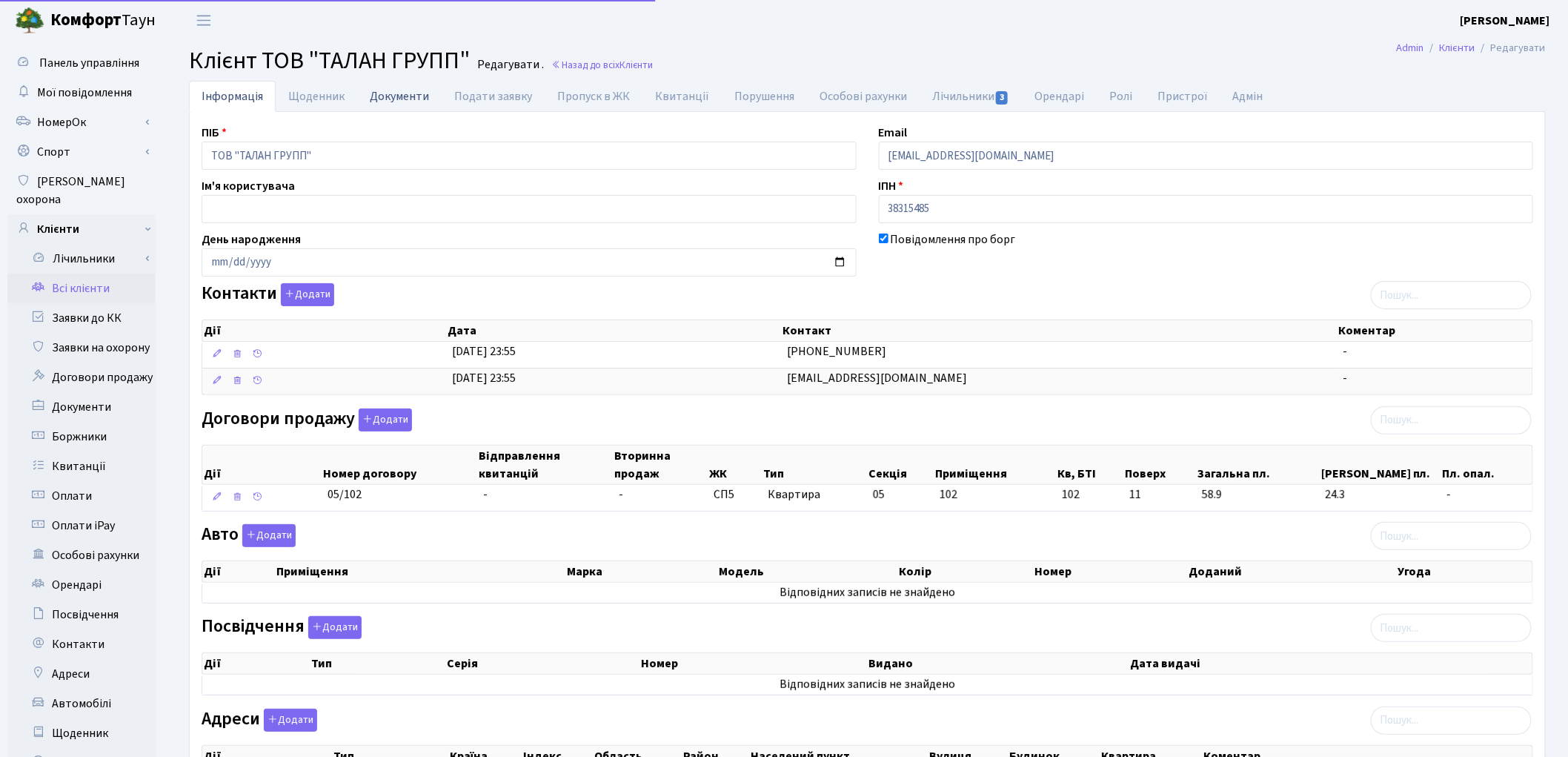
click at [389, 99] on link "Документи" at bounding box center [399, 95] width 84 height 31
select select "25"
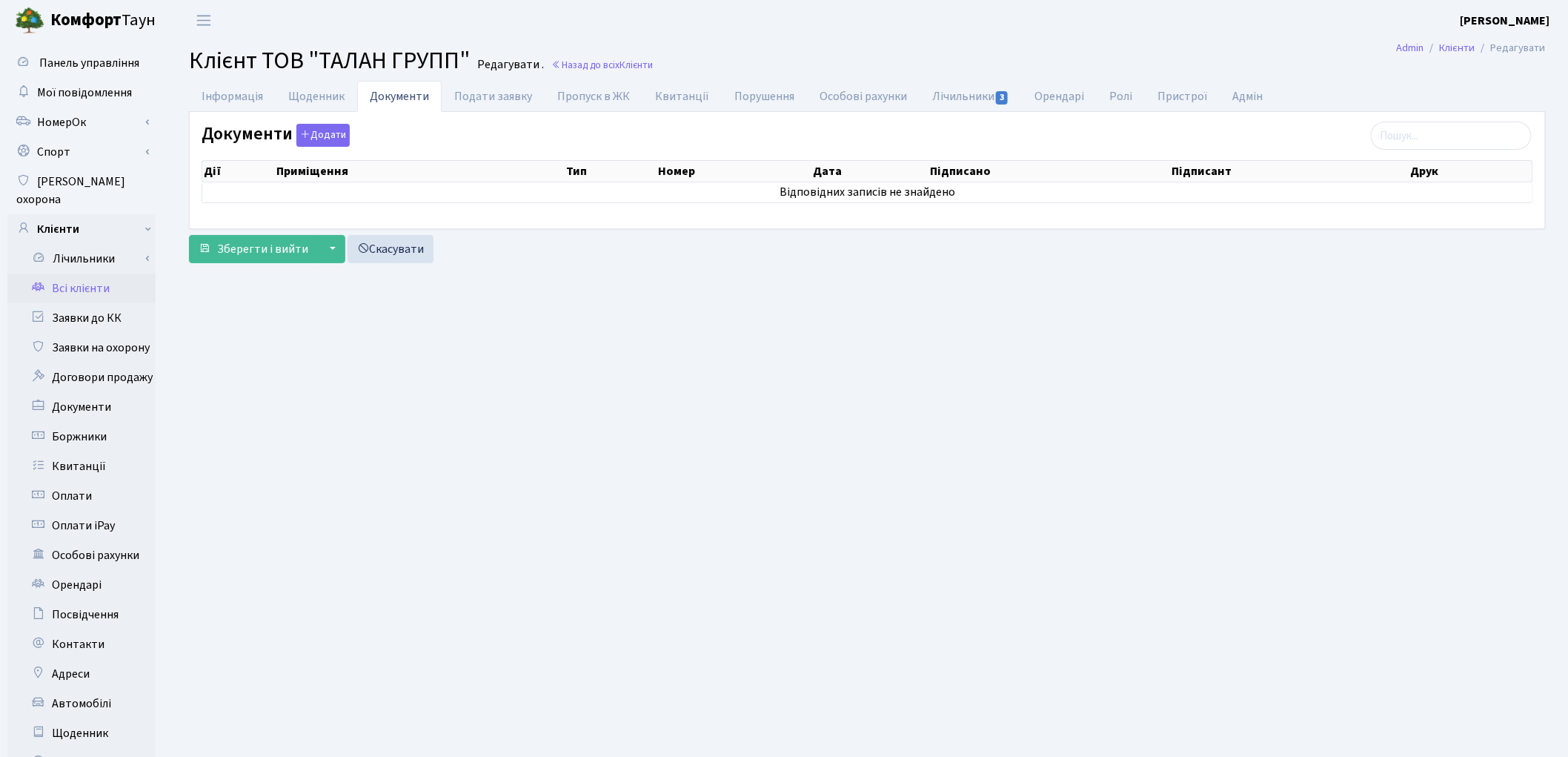
click at [96, 274] on link "Всі клієнти" at bounding box center [81, 289] width 148 height 30
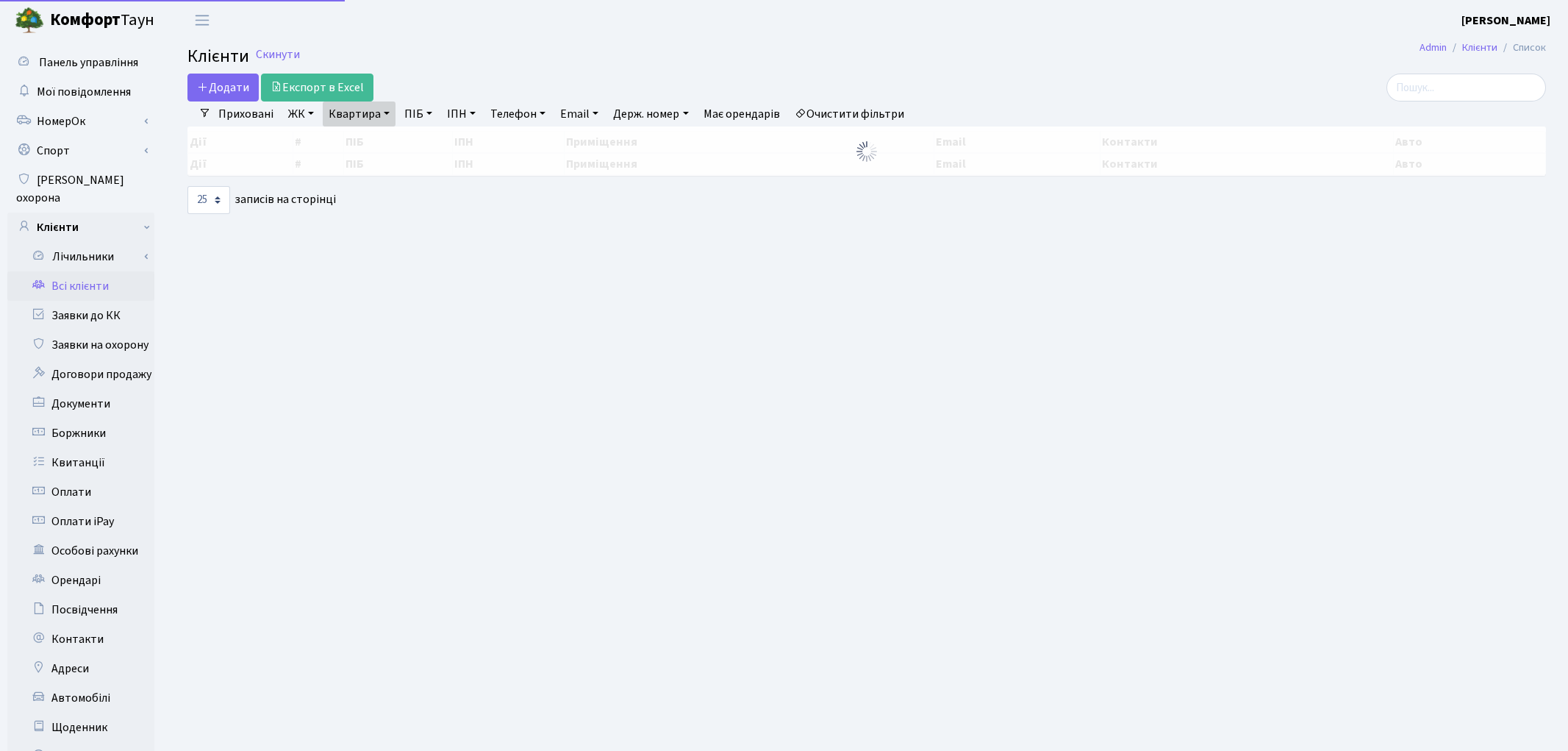
select select "25"
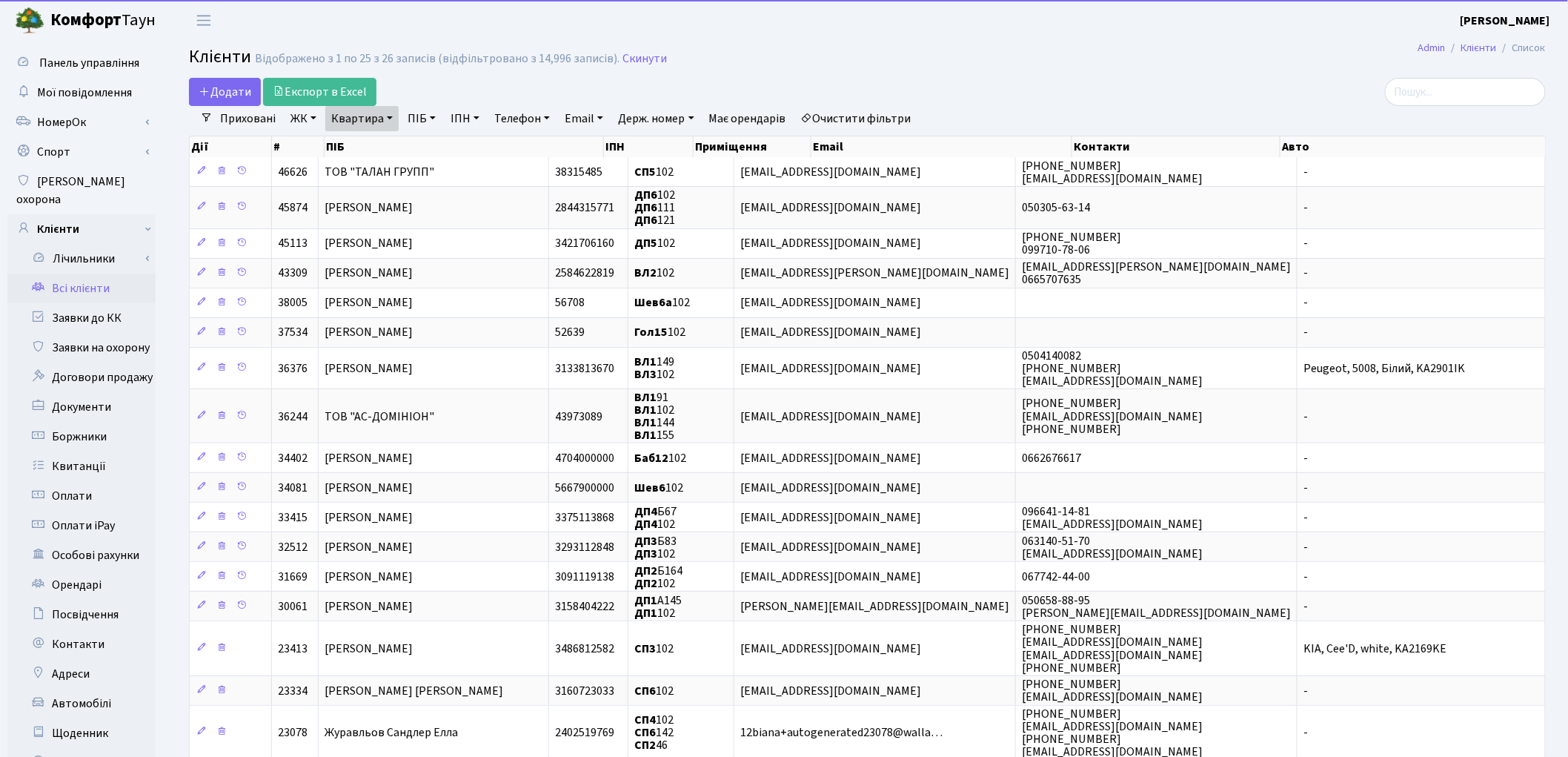
click at [372, 121] on link "Квартира" at bounding box center [362, 118] width 73 height 25
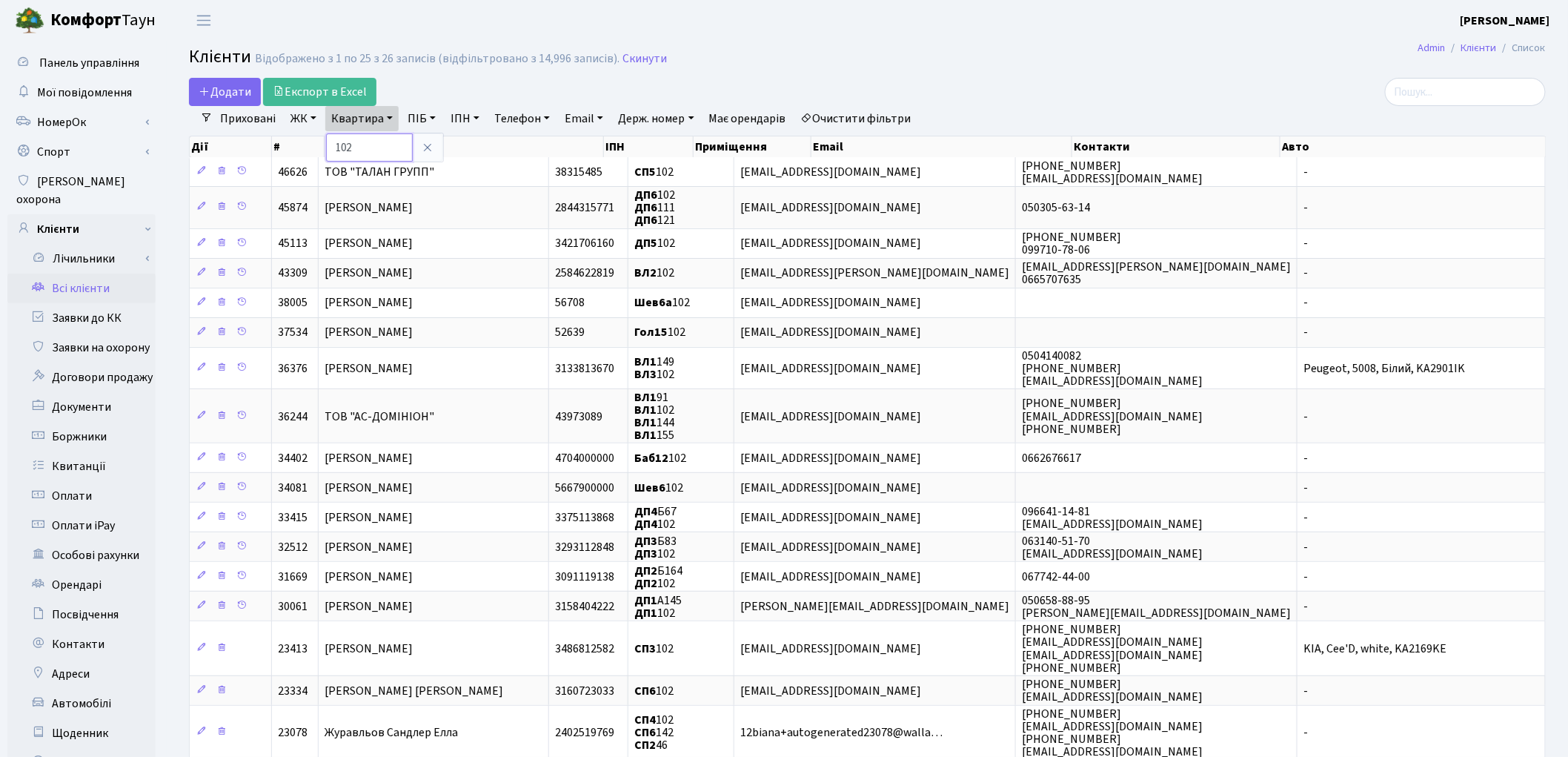
click at [367, 146] on input "102" at bounding box center [369, 147] width 87 height 28
type input "159"
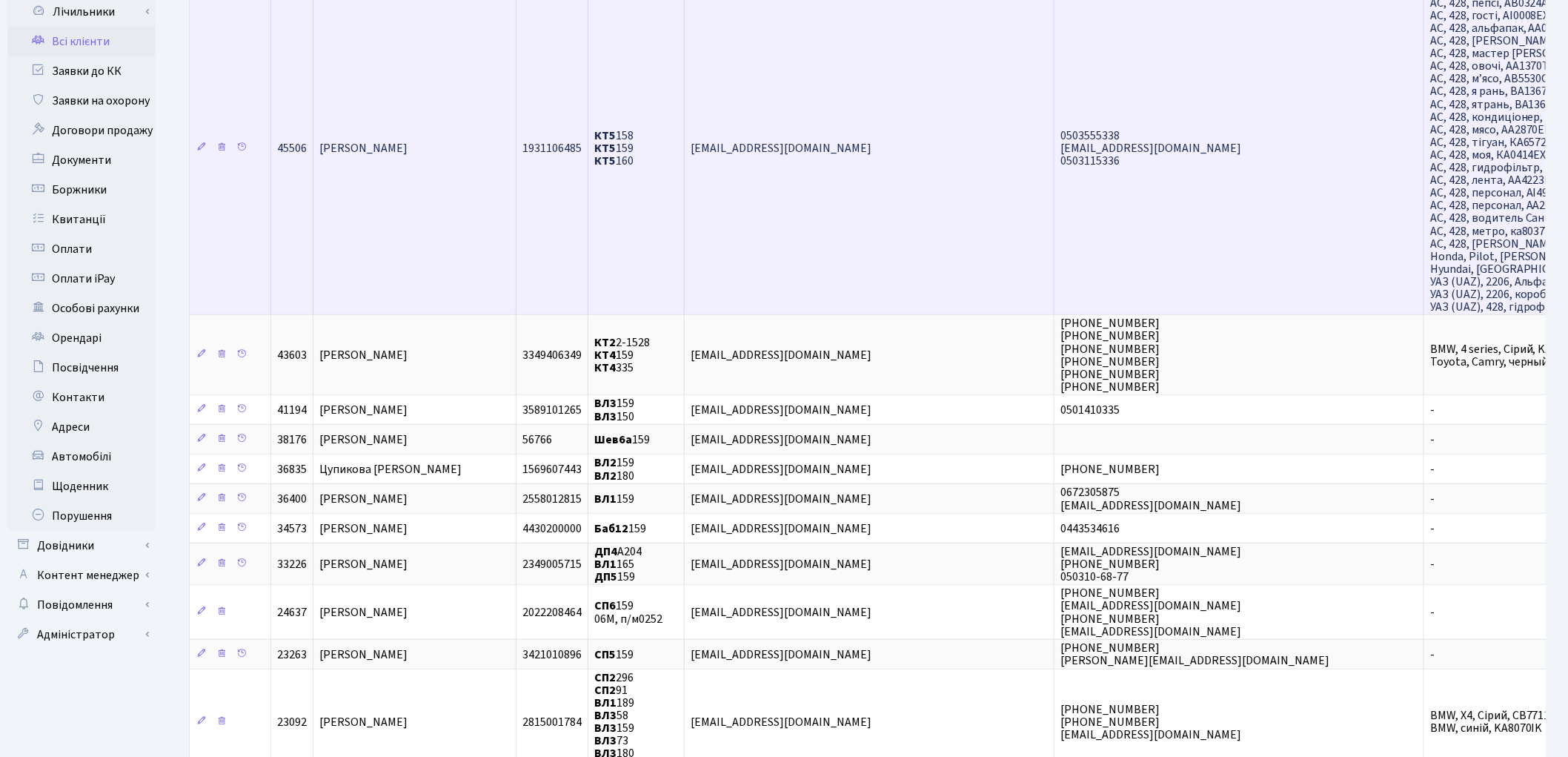
scroll to position [329, 0]
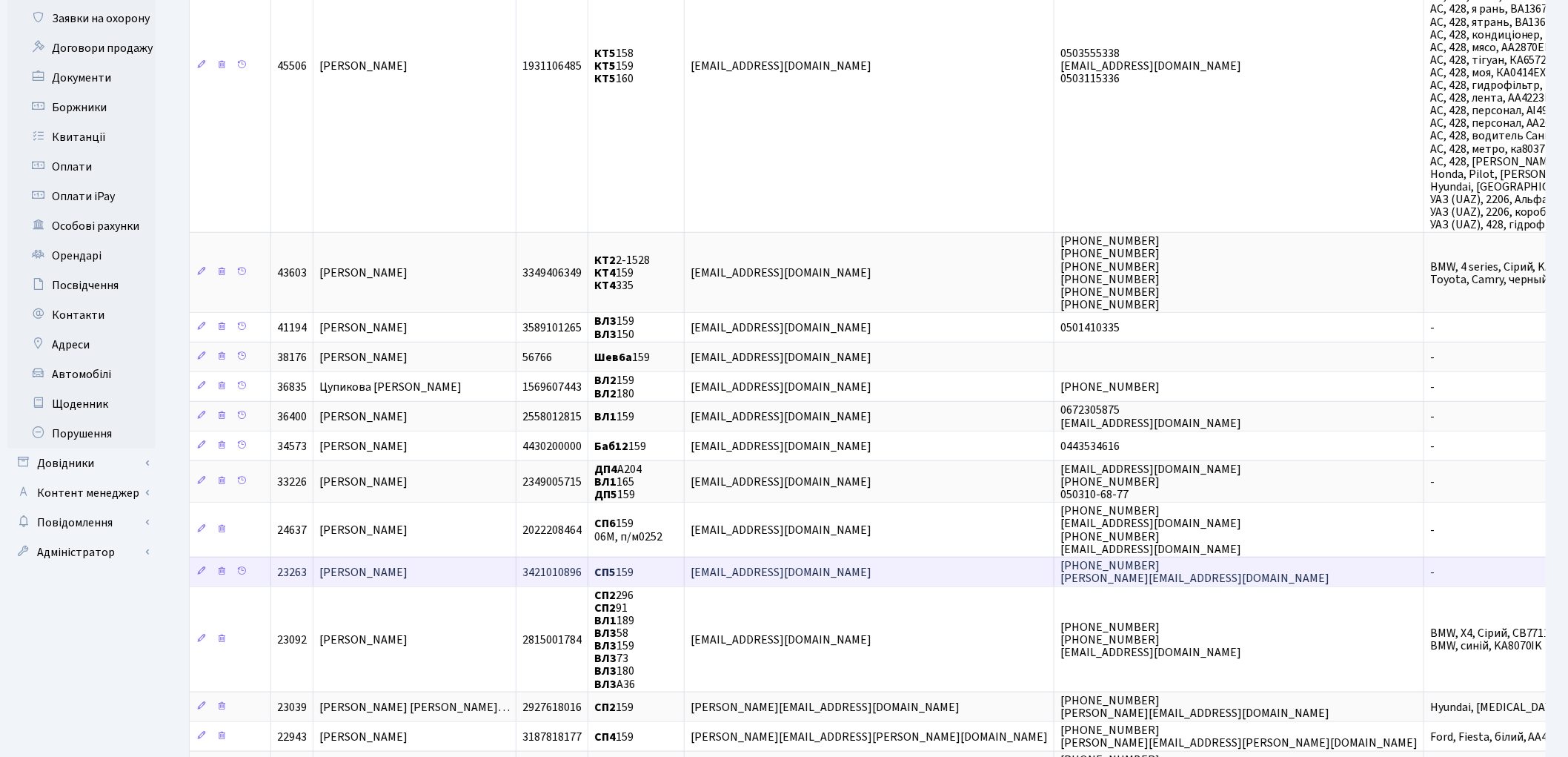
click at [374, 565] on span "Дейнега Павло Михайлович" at bounding box center [363, 573] width 88 height 17
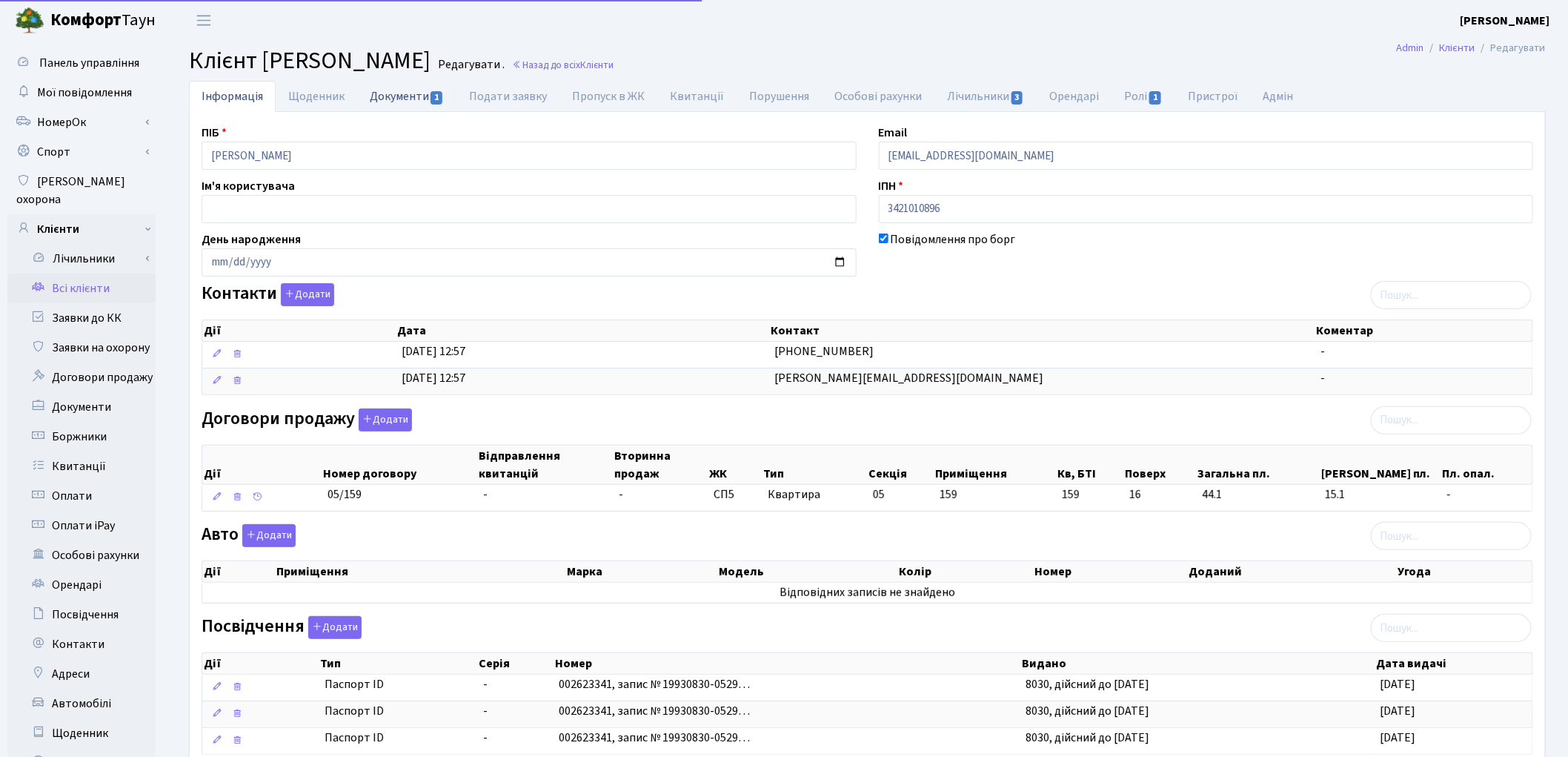
click at [406, 90] on link "Документи 1" at bounding box center [406, 95] width 99 height 31
select select "25"
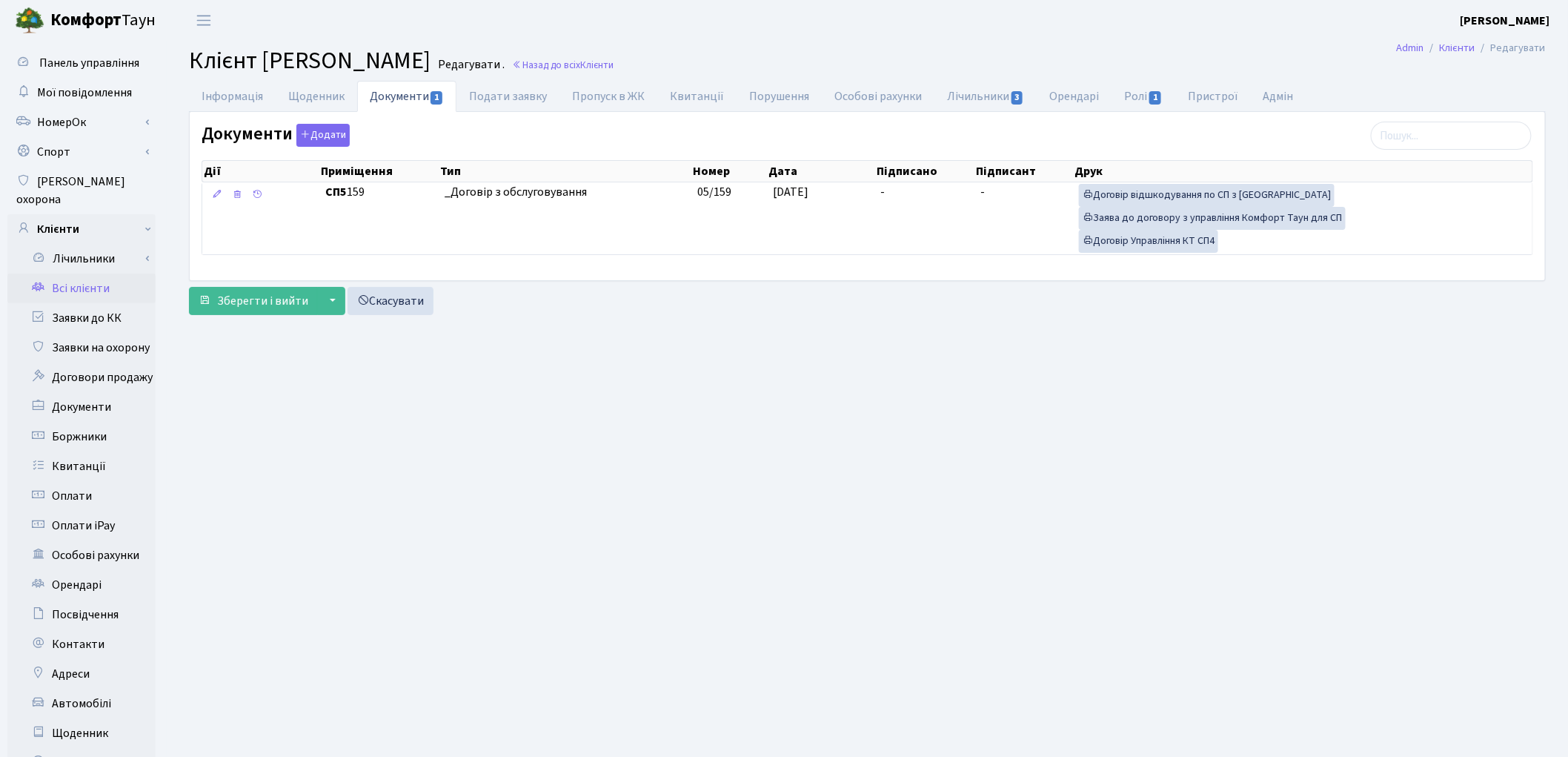
click at [92, 274] on link "Всі клієнти" at bounding box center [81, 289] width 148 height 30
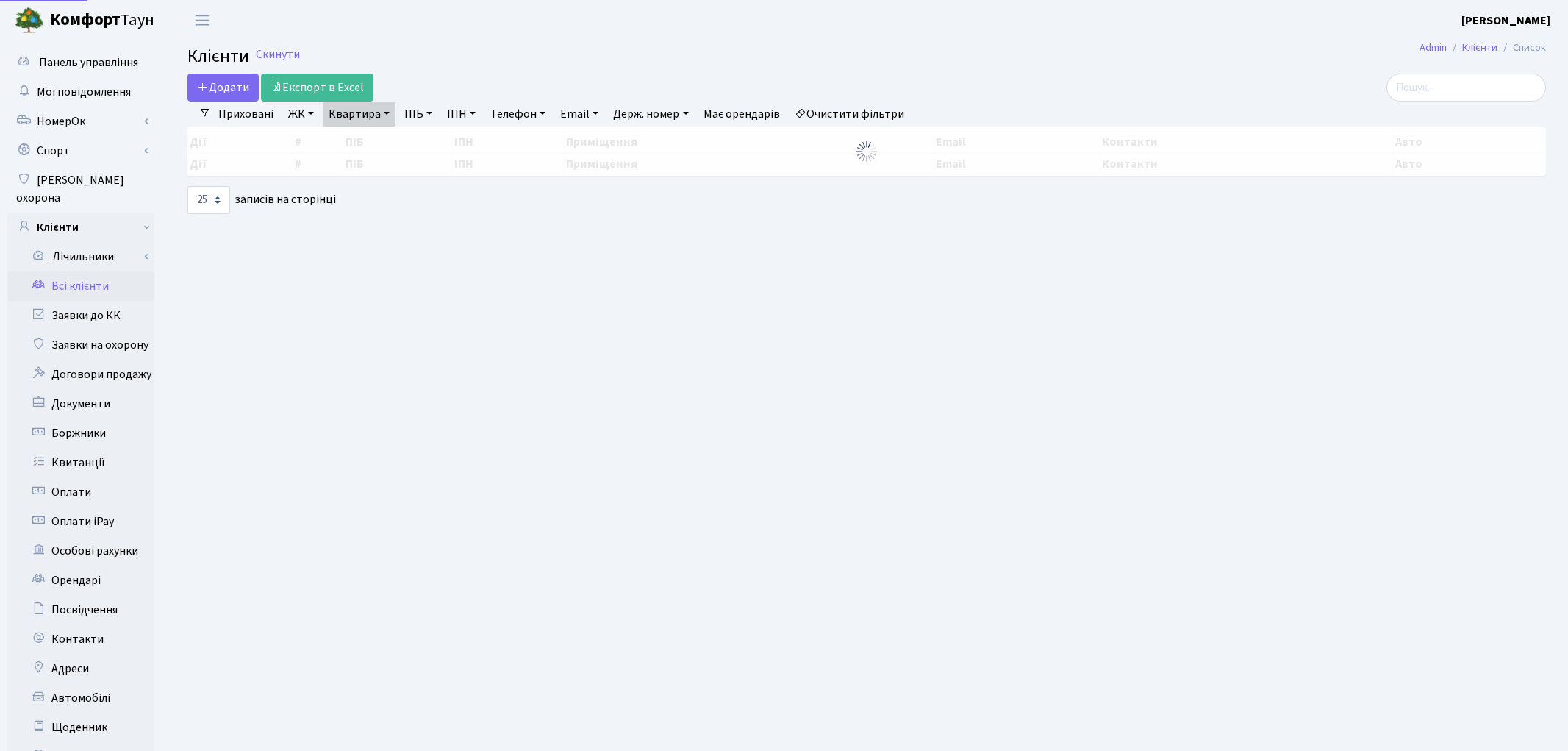
select select "25"
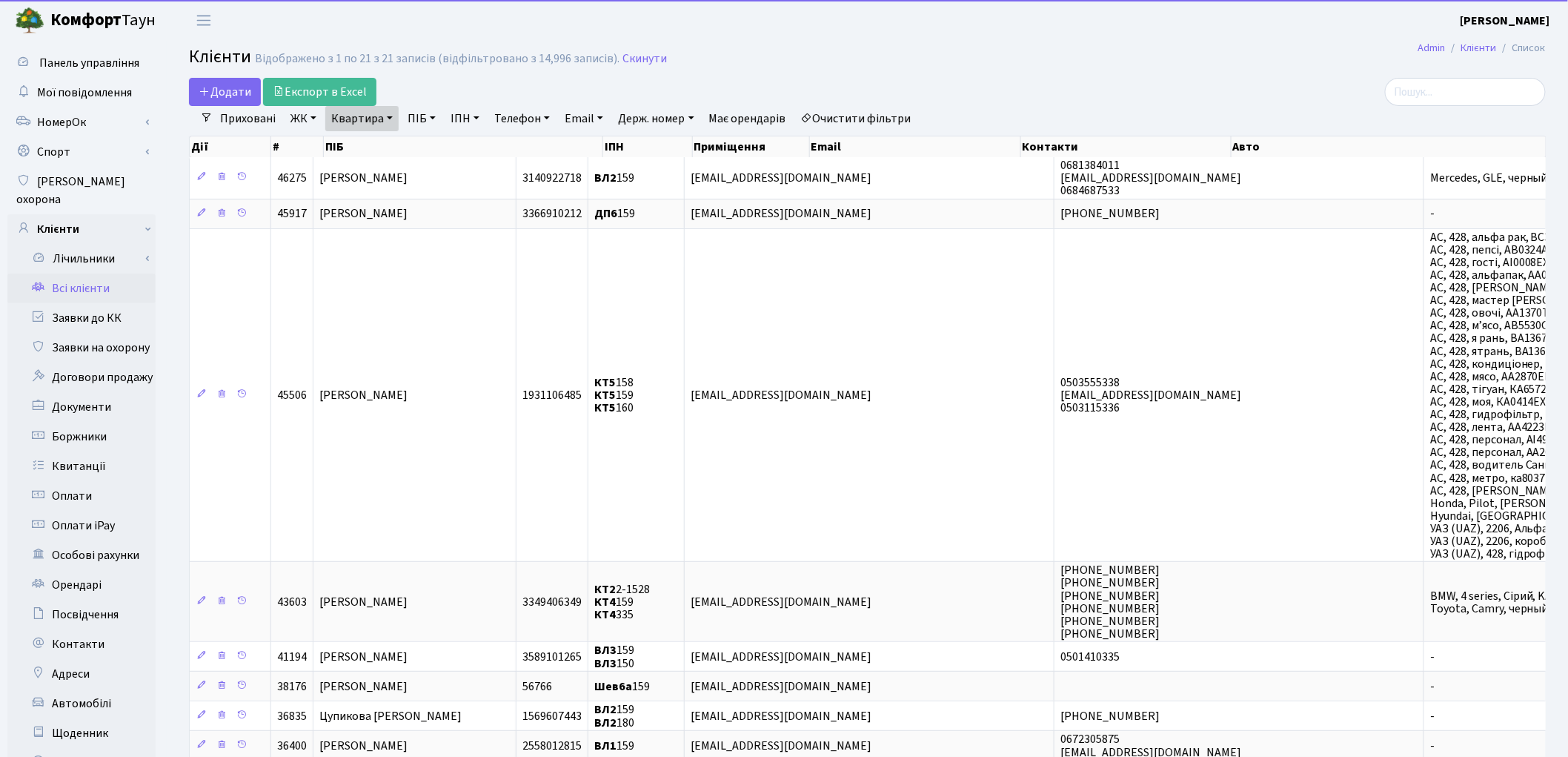
click at [352, 113] on link "Квартира" at bounding box center [362, 118] width 73 height 25
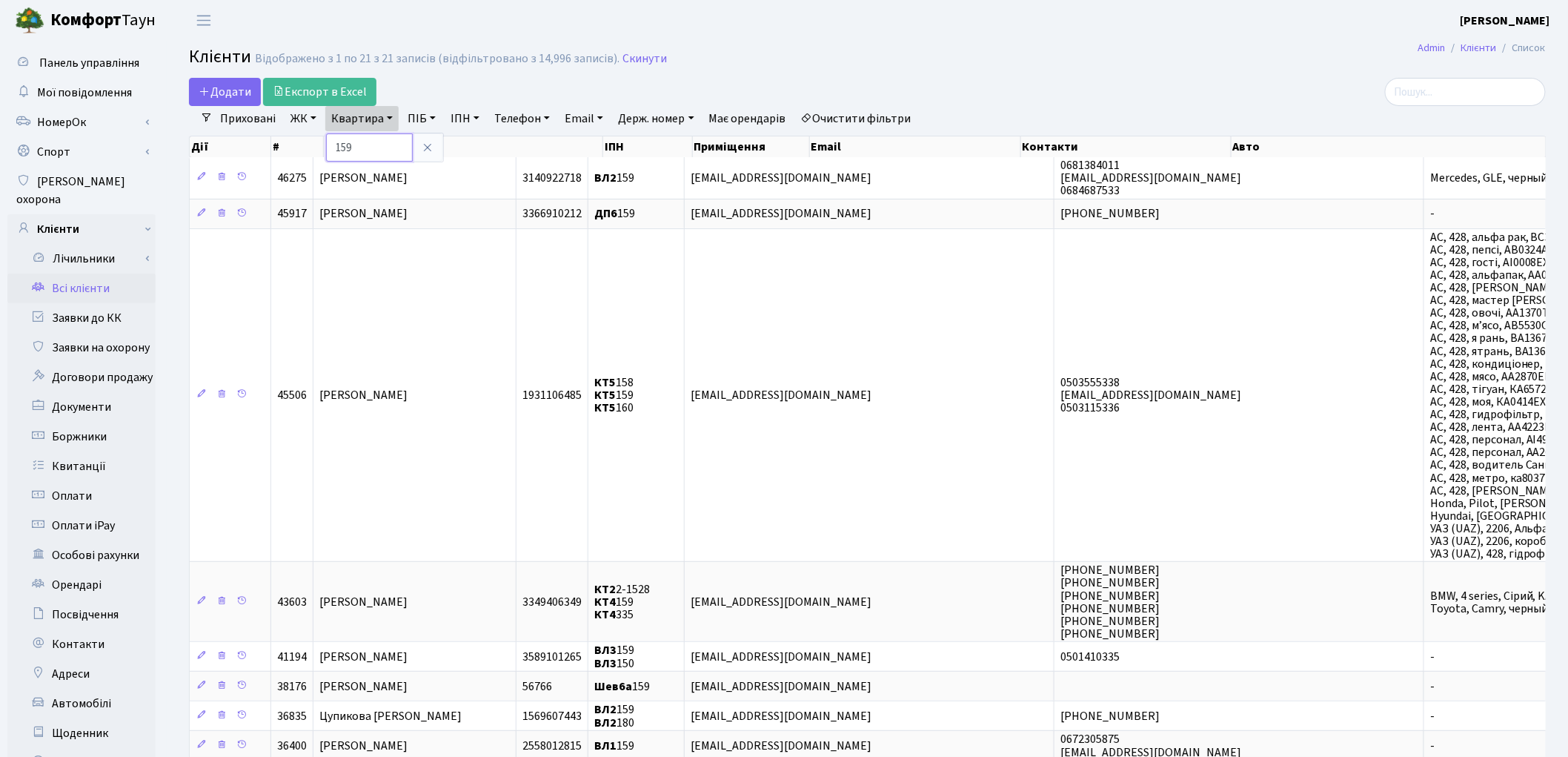
click at [368, 148] on input "159" at bounding box center [369, 147] width 87 height 28
type input "161"
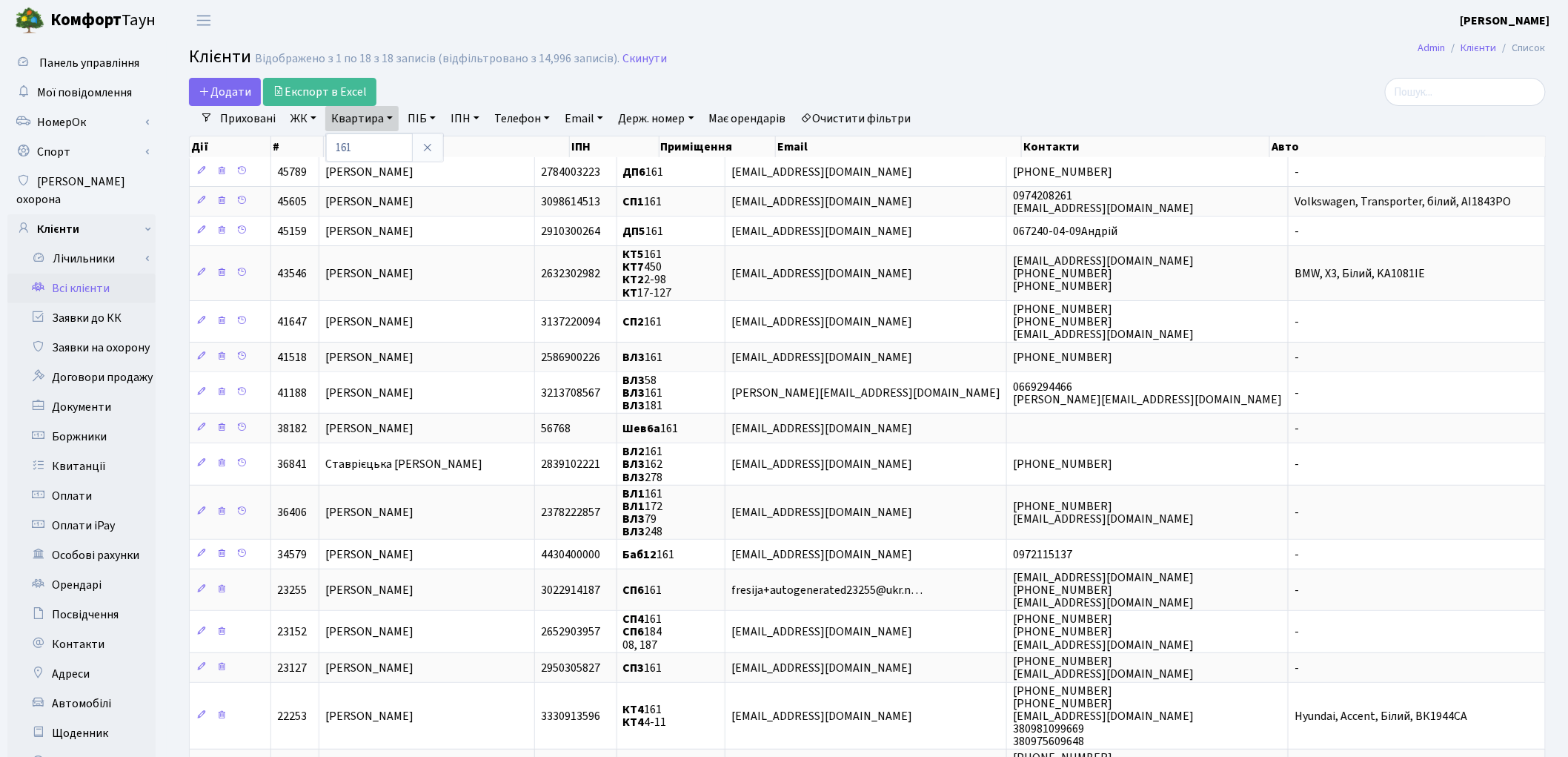
click at [304, 120] on link "ЖК" at bounding box center [303, 118] width 38 height 25
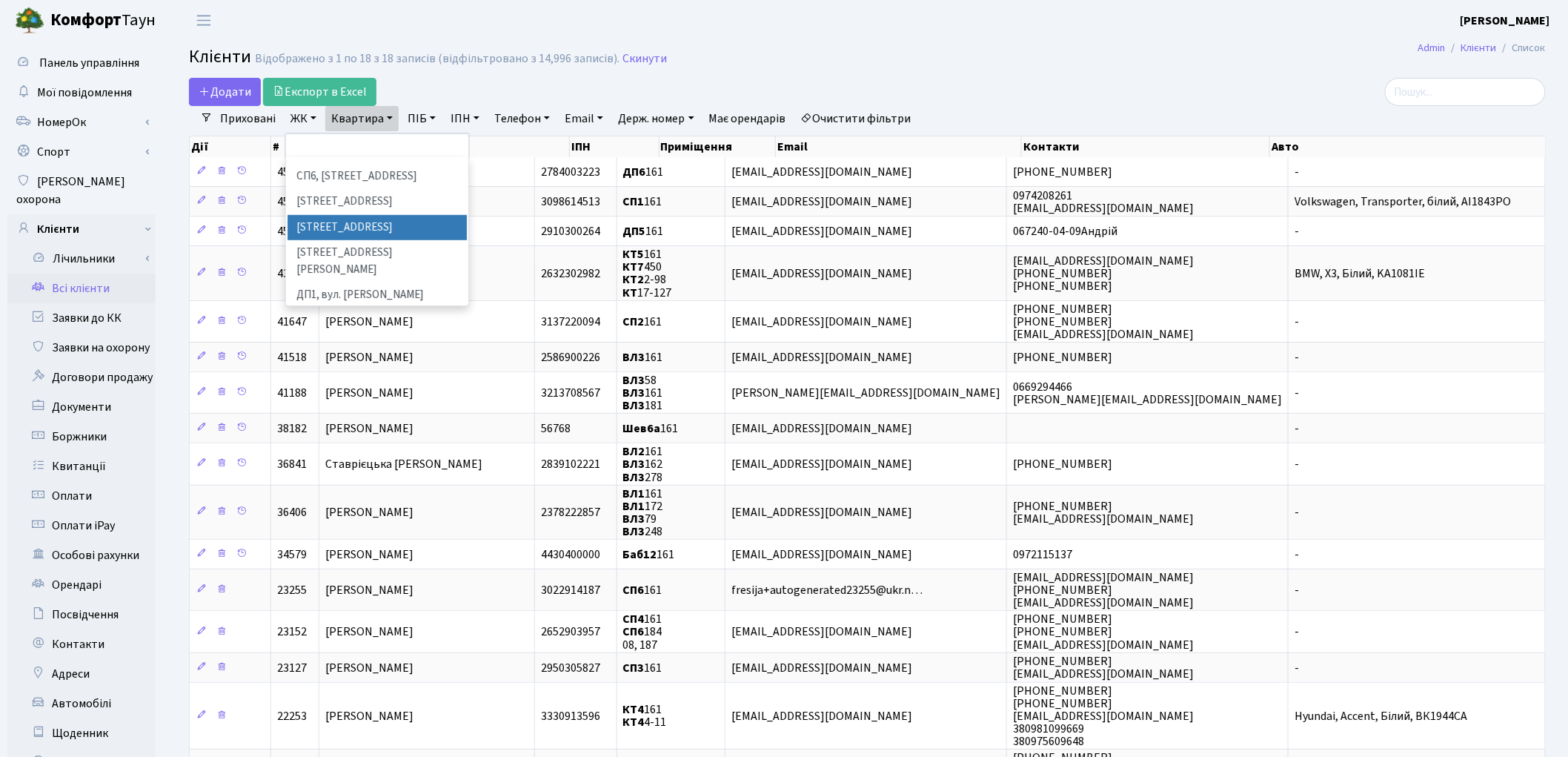
scroll to position [493, 0]
click at [365, 402] on li "ДП6, вул. Родини Крістерів, 2" at bounding box center [377, 415] width 179 height 26
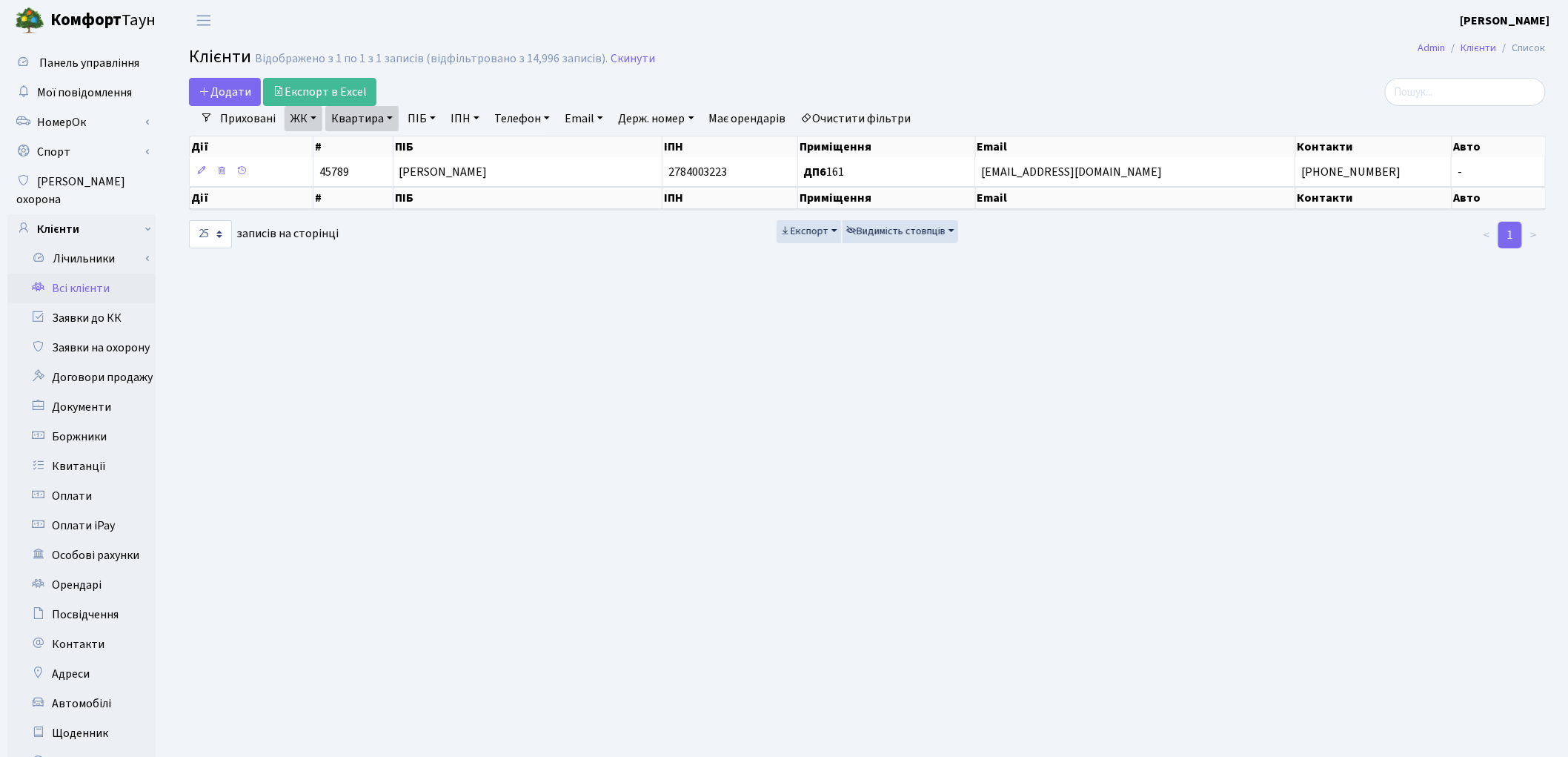
click at [900, 107] on link "Очистити фільтри" at bounding box center [857, 118] width 122 height 25
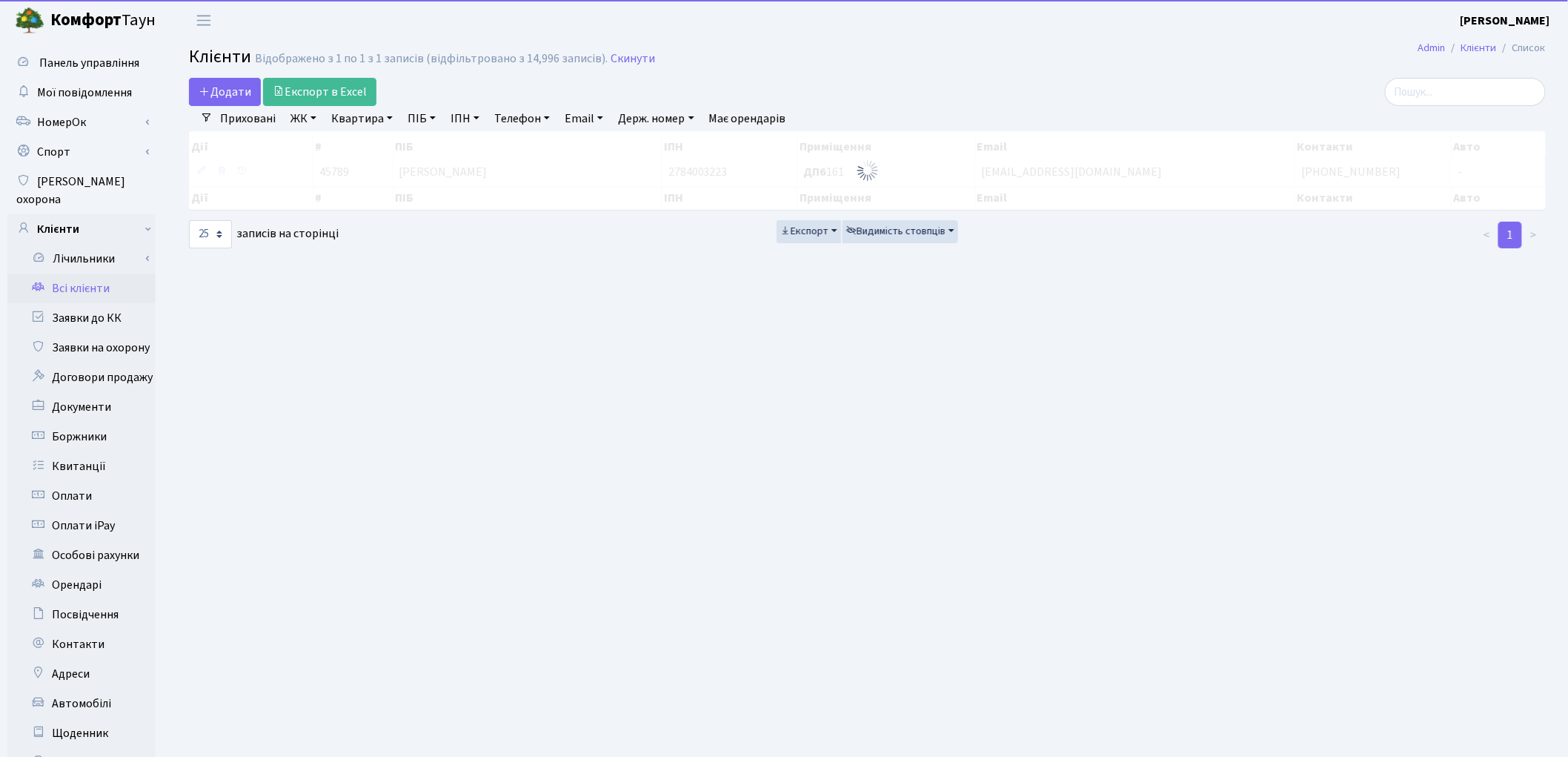
click at [359, 120] on link "Квартира" at bounding box center [362, 118] width 73 height 25
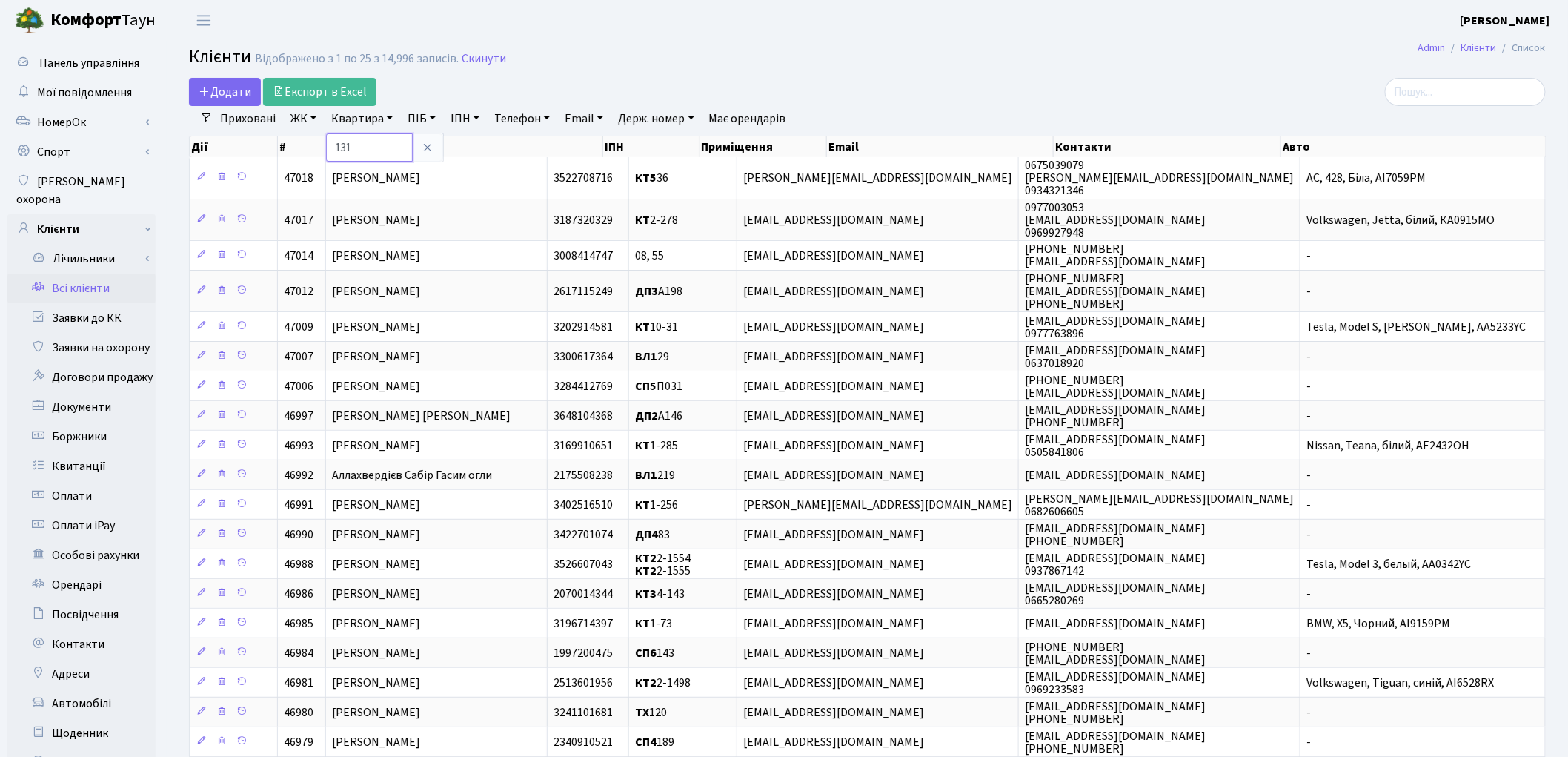
type input "131"
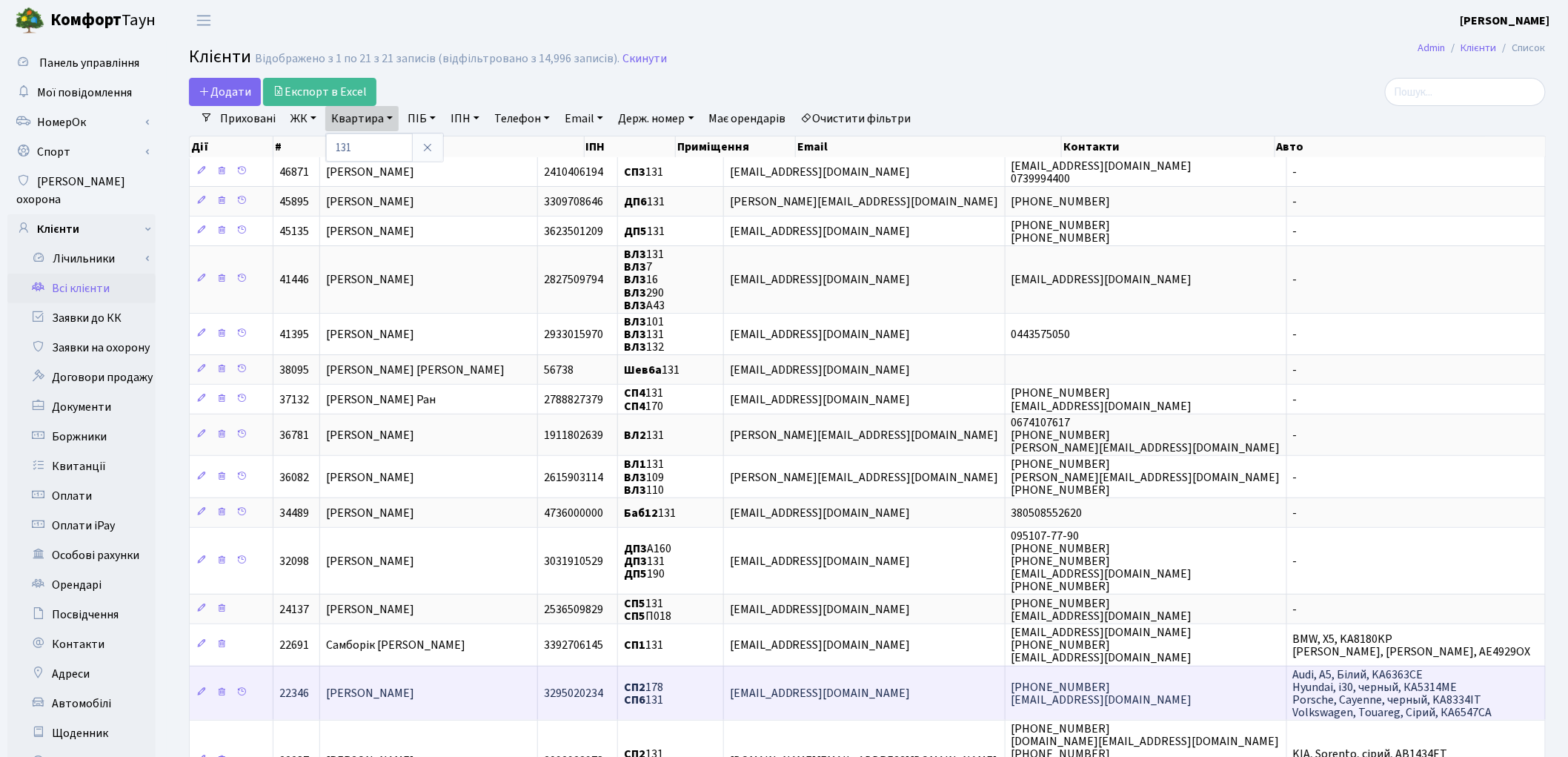
click at [505, 677] on td "[PERSON_NAME]" at bounding box center [429, 692] width 218 height 54
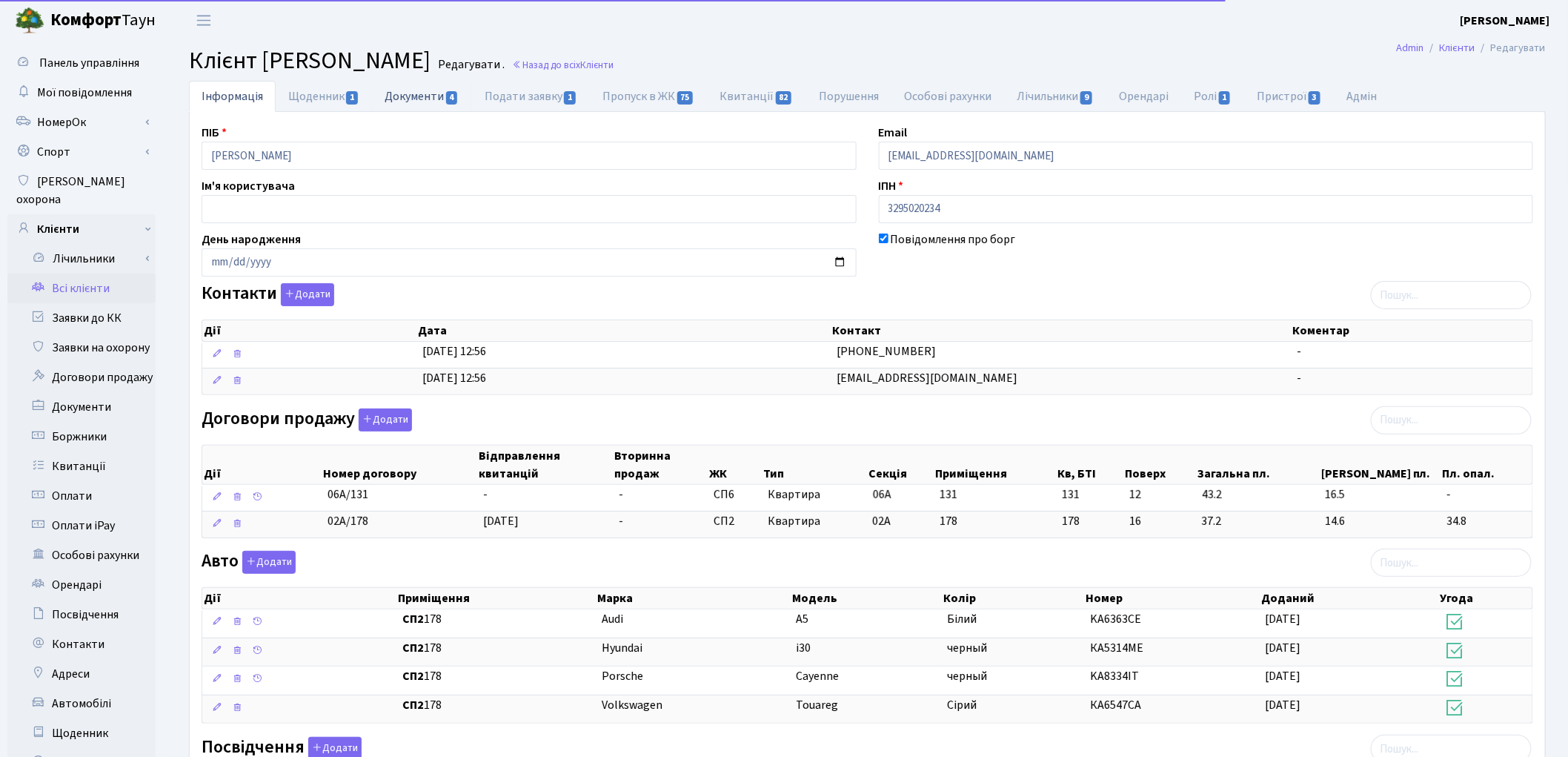
click at [412, 93] on link "Документи 4" at bounding box center [421, 95] width 99 height 31
select select "25"
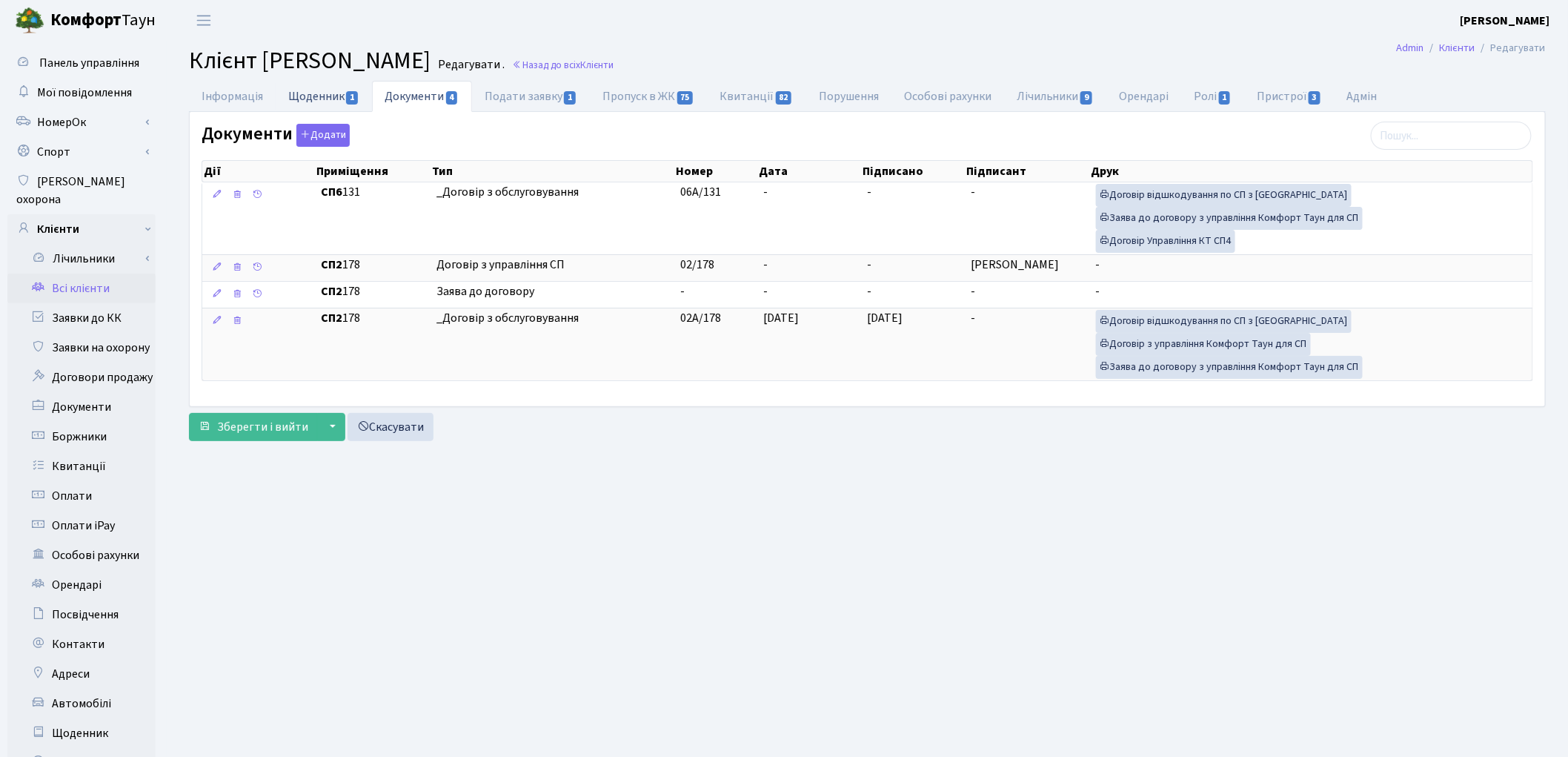
click at [323, 92] on link "Щоденник 1" at bounding box center [324, 95] width 96 height 31
select select "25"
